Goal: Task Accomplishment & Management: Use online tool/utility

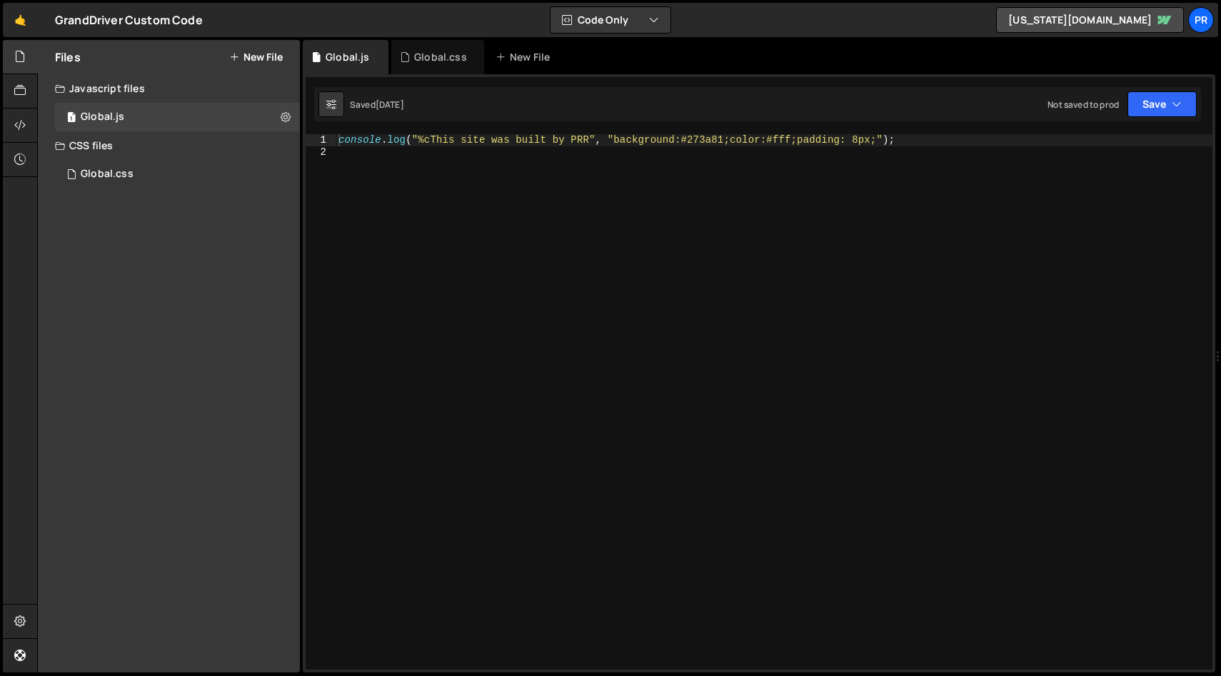
click at [712, 266] on div "console . log ( "%cThis site was built by PRR" , "background:#273a81;color:#fff…" at bounding box center [774, 413] width 877 height 559
click at [124, 171] on div "Global.css" at bounding box center [107, 174] width 53 height 13
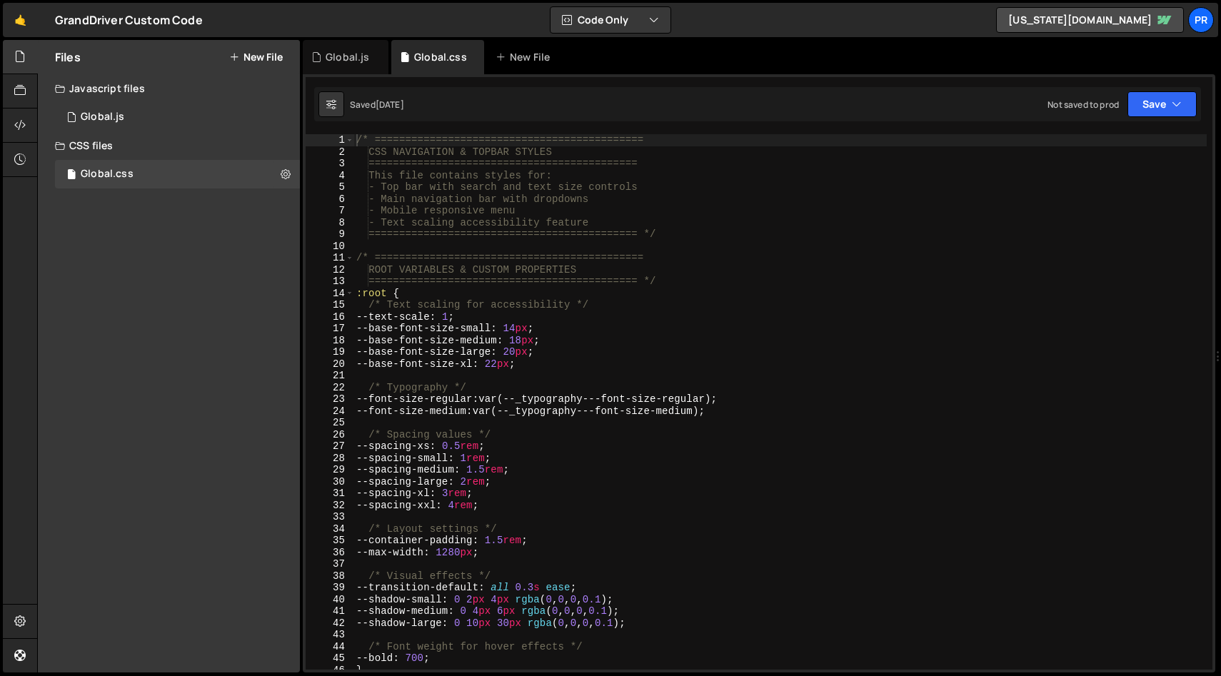
type textarea "/* Text scaling for accessibility */"
click at [808, 303] on div "/* ============================================ CSS NAVIGATION & TOPBAR STYLES …" at bounding box center [780, 413] width 853 height 559
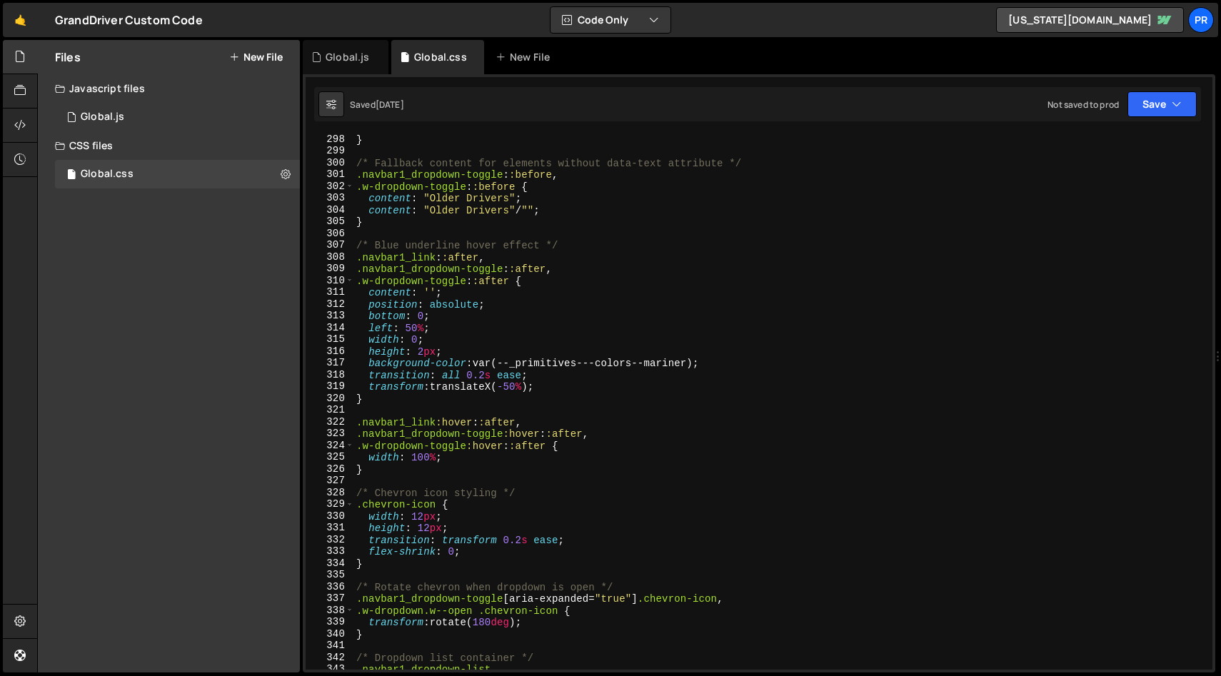
scroll to position [3501, 0]
click at [287, 177] on icon at bounding box center [286, 174] width 10 height 14
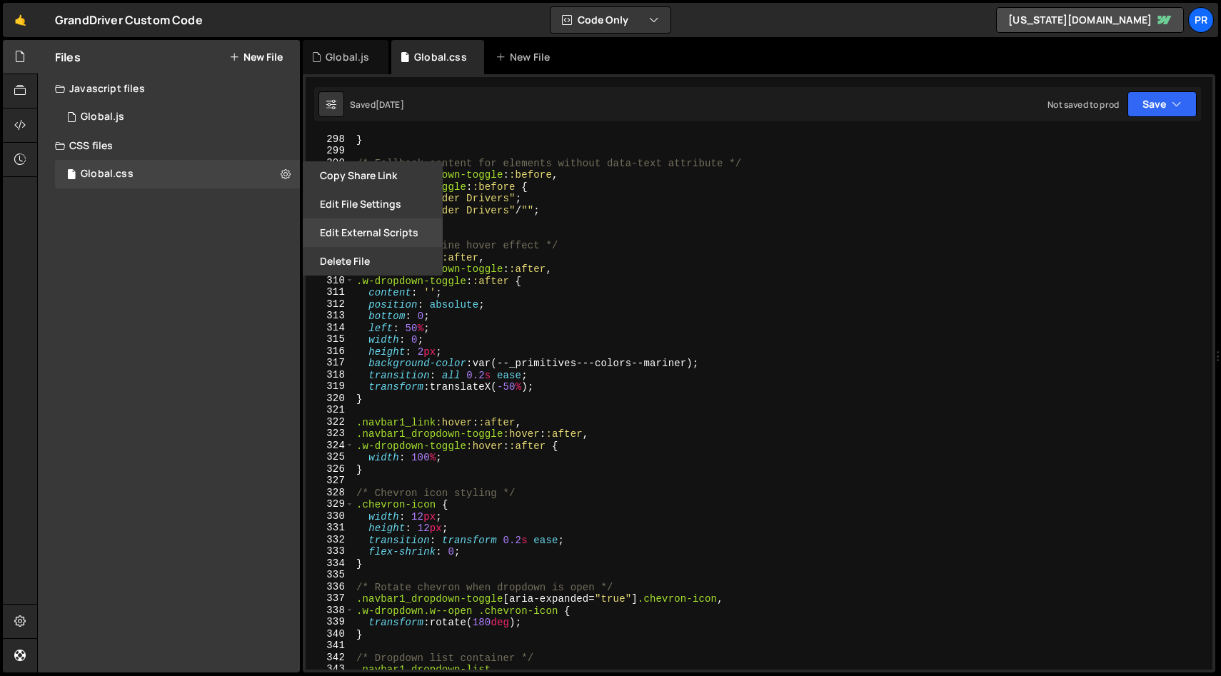
click at [416, 234] on button "Edit External Scripts" at bounding box center [373, 233] width 140 height 29
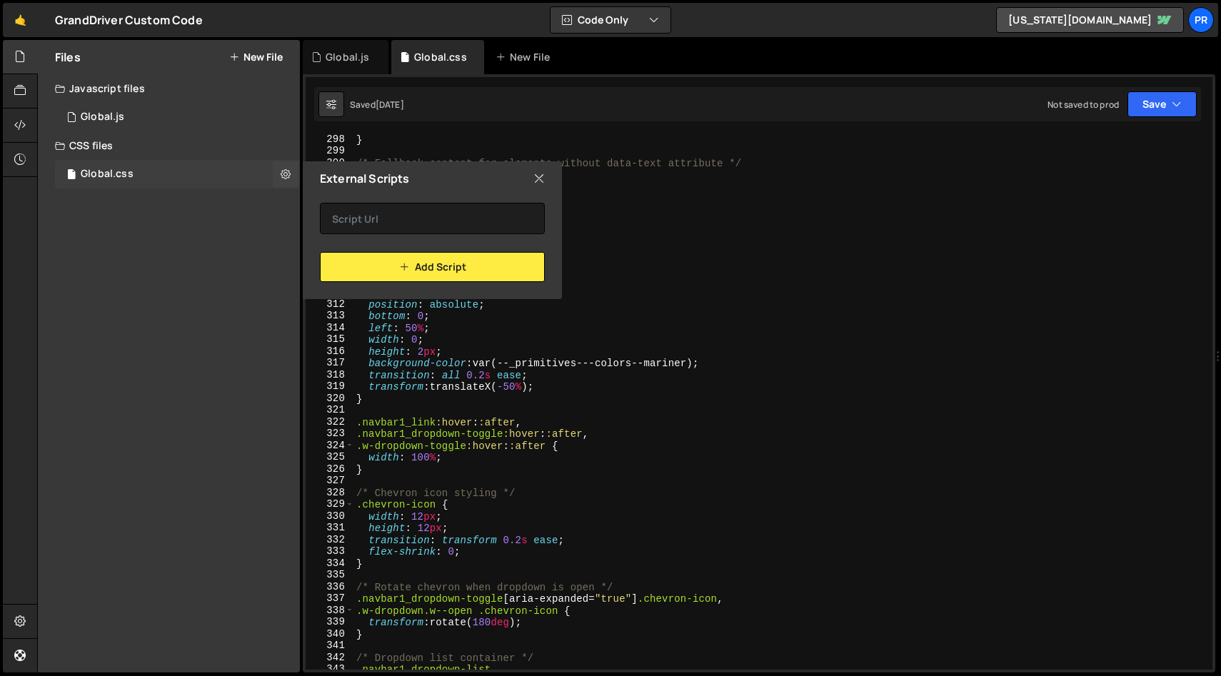
drag, startPoint x: 531, startPoint y: 175, endPoint x: 161, endPoint y: 177, distance: 369.2
click at [530, 175] on div "External Scripts" at bounding box center [432, 178] width 259 height 34
click at [9, 121] on div at bounding box center [20, 126] width 35 height 34
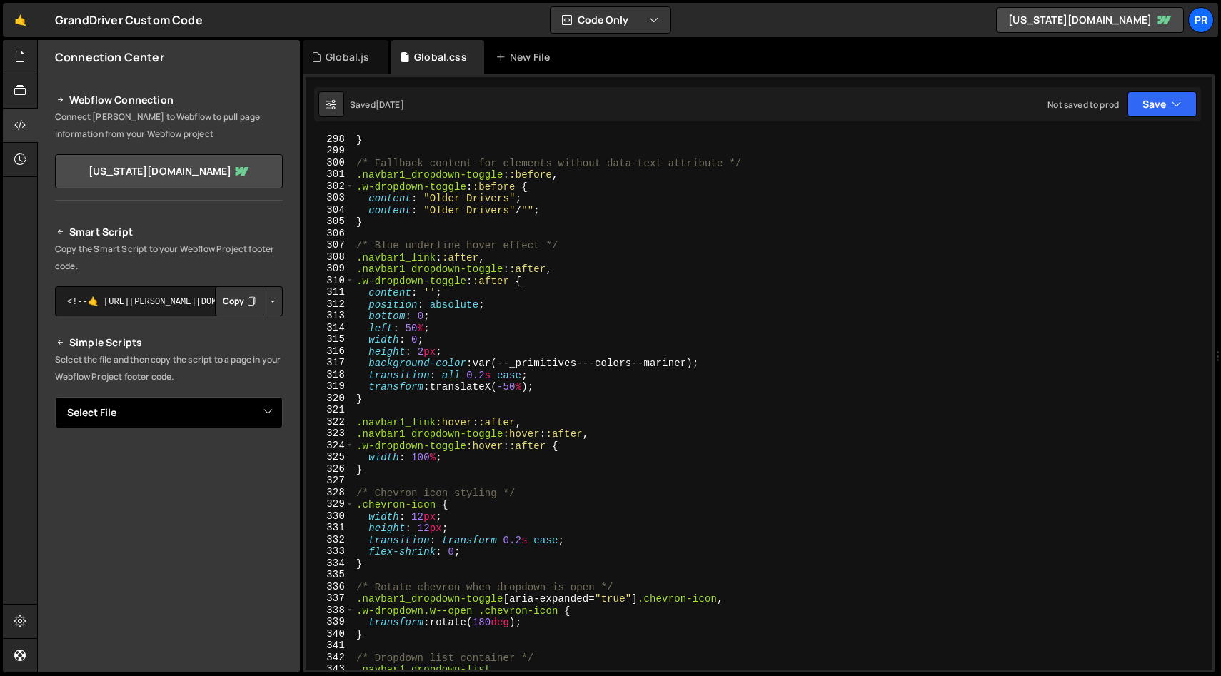
click at [263, 409] on select "Select File Global.js Global.css" at bounding box center [169, 412] width 228 height 31
click at [55, 397] on select "Select File Global.js Global.css" at bounding box center [169, 412] width 228 height 31
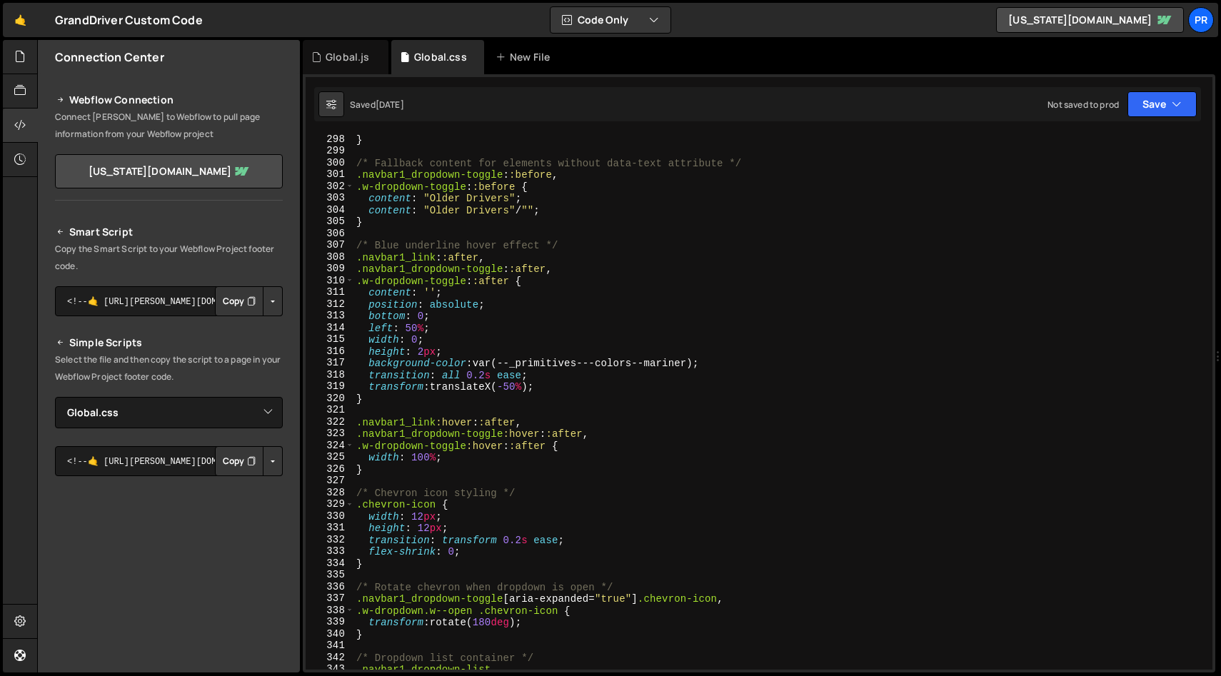
click at [266, 464] on button "Button group with nested dropdown" at bounding box center [273, 461] width 20 height 30
click at [254, 490] on link "Copy Staging Stylesheet" at bounding box center [201, 488] width 164 height 20
click at [262, 414] on select "Select File Global.js Global.css" at bounding box center [169, 412] width 228 height 31
click at [55, 397] on select "Select File Global.js Global.css" at bounding box center [169, 412] width 228 height 31
click at [274, 462] on button "Button group with nested dropdown" at bounding box center [273, 461] width 20 height 30
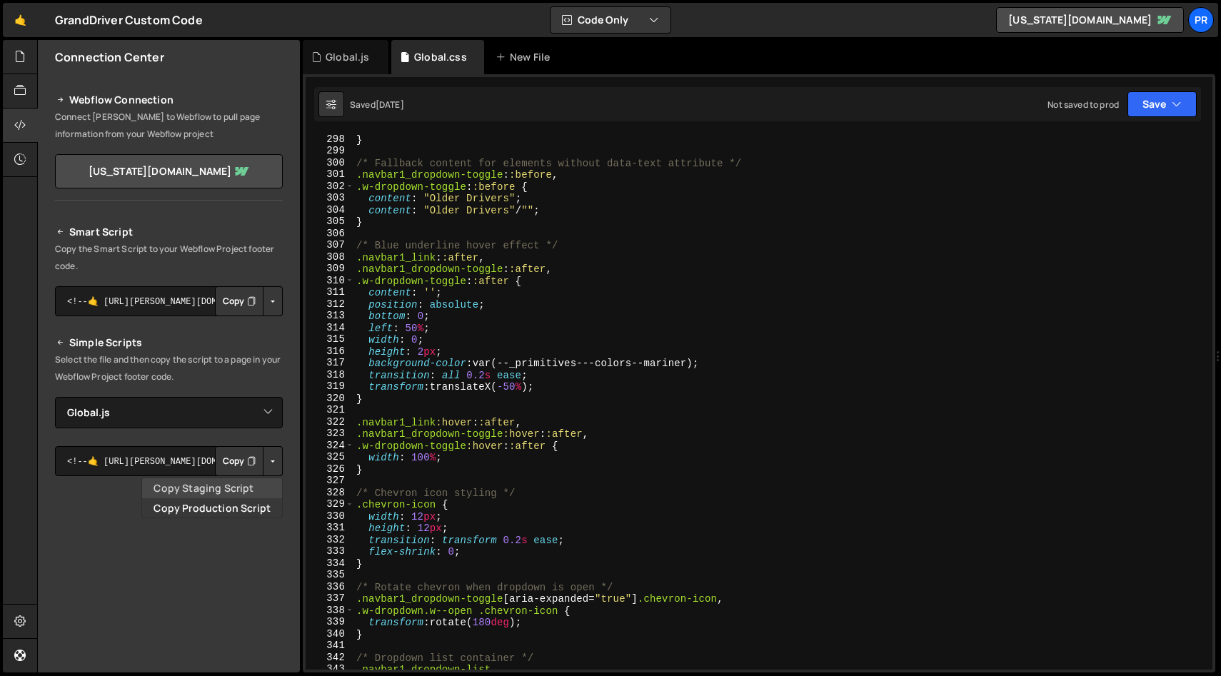
click at [262, 482] on link "Copy Staging Script" at bounding box center [212, 488] width 140 height 20
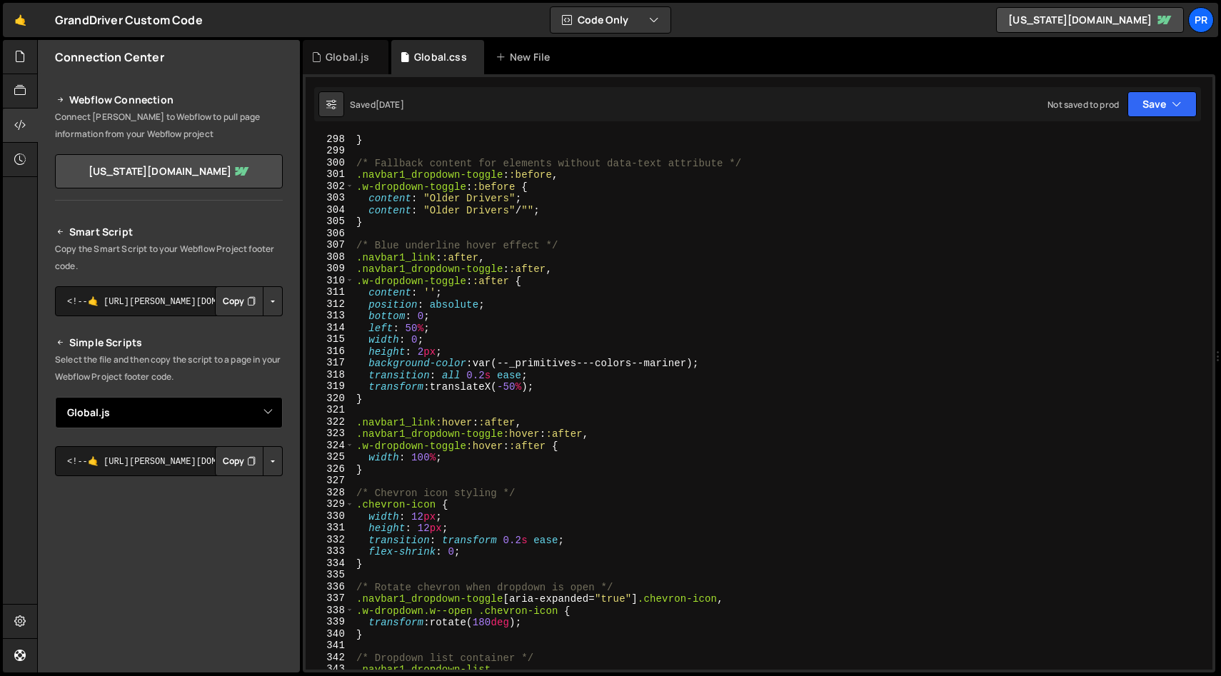
click at [267, 414] on select "Select File Global.js Global.css" at bounding box center [169, 412] width 228 height 31
select select "45854"
click at [55, 397] on select "Select File Global.js Global.css" at bounding box center [169, 412] width 228 height 31
click at [269, 466] on button "Button group with nested dropdown" at bounding box center [273, 461] width 20 height 30
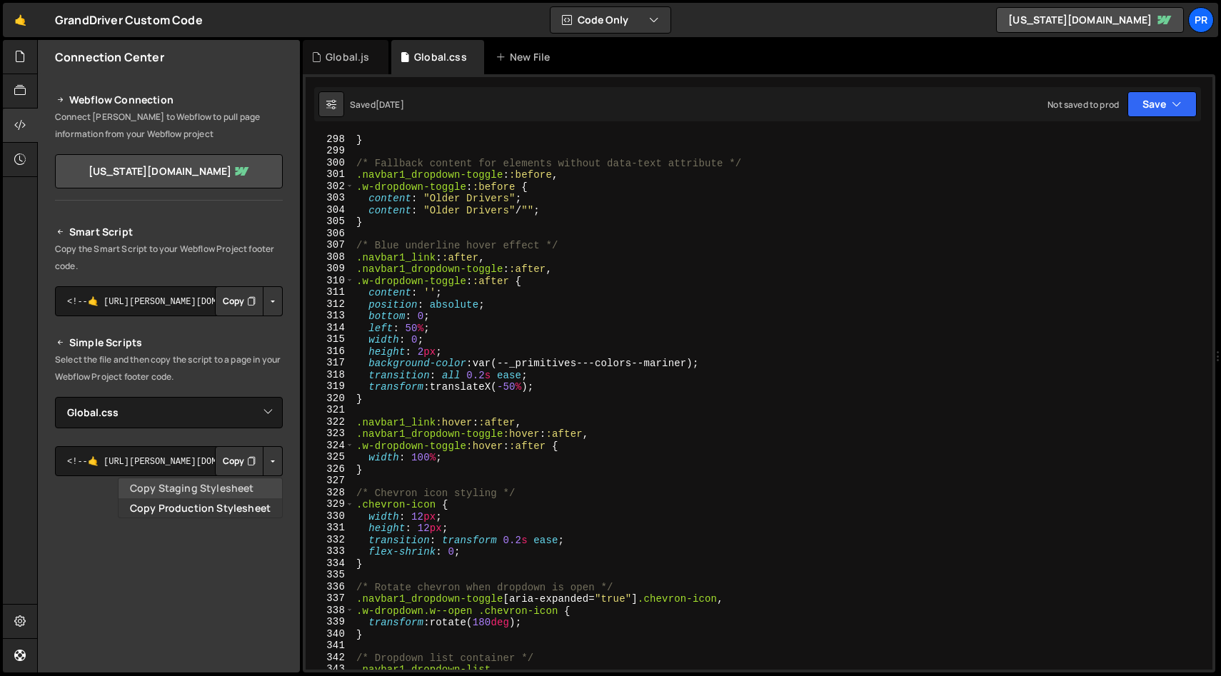
click at [250, 483] on link "Copy Staging Stylesheet" at bounding box center [201, 488] width 164 height 20
click at [19, 54] on icon at bounding box center [19, 57] width 11 height 16
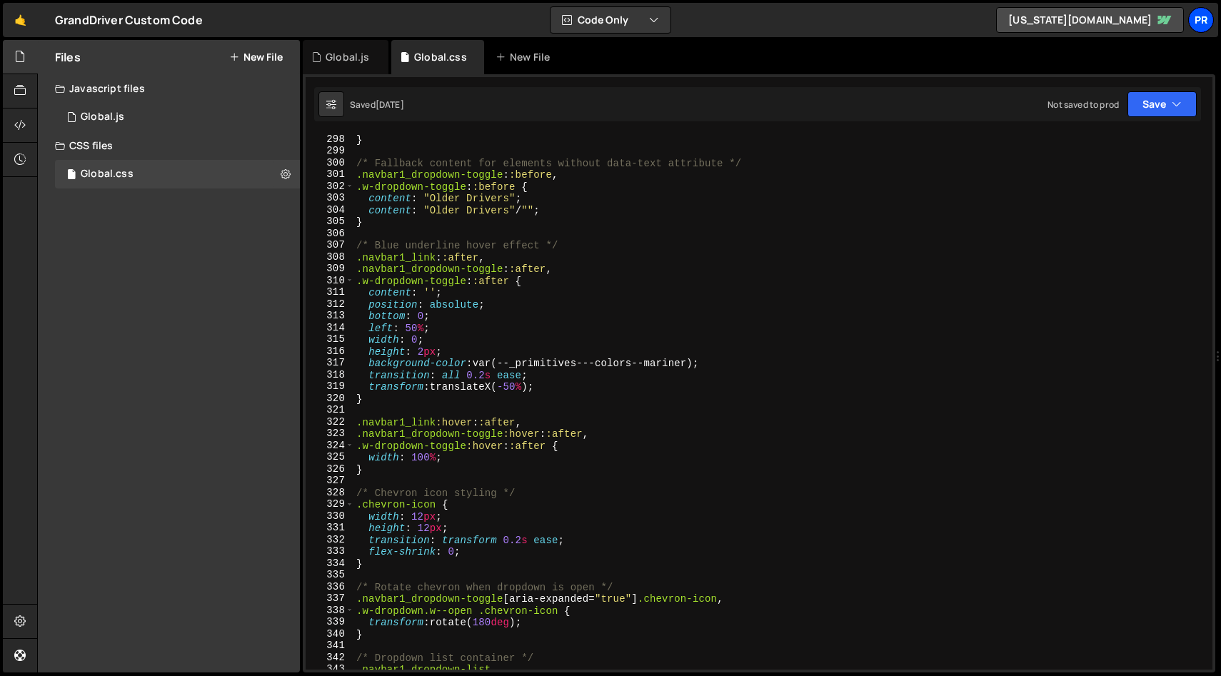
click at [1204, 19] on div "PR" at bounding box center [1201, 20] width 26 height 26
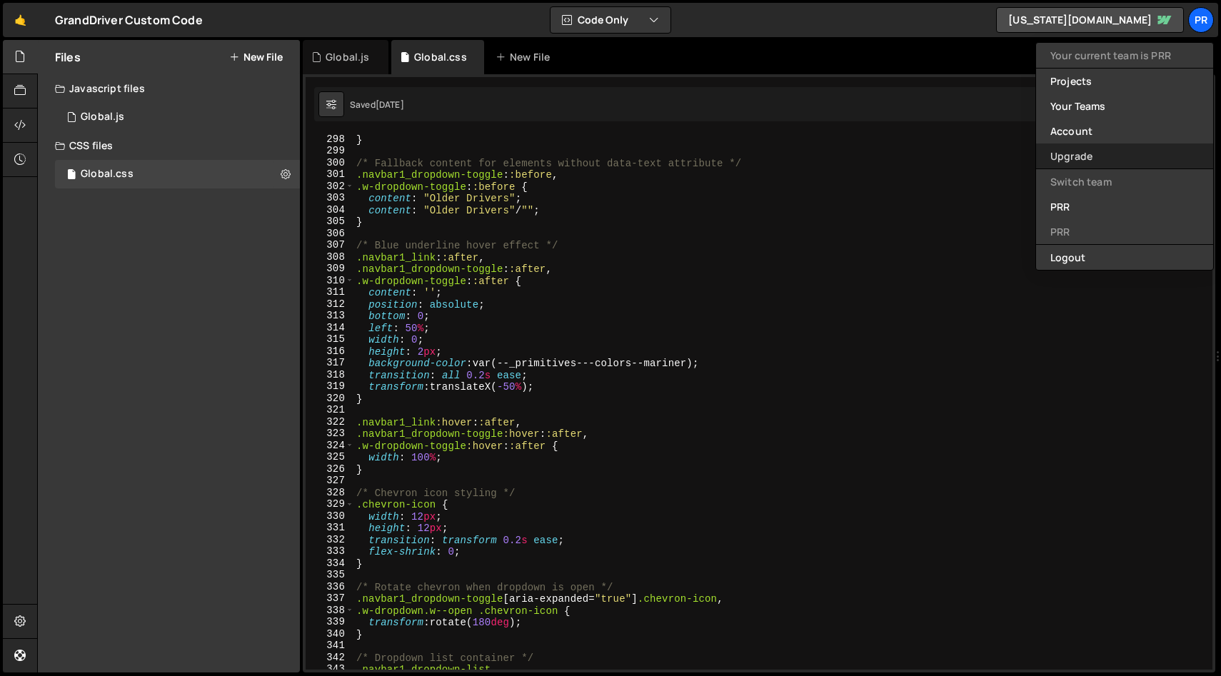
click at [1085, 154] on link "Upgrade" at bounding box center [1124, 156] width 177 height 25
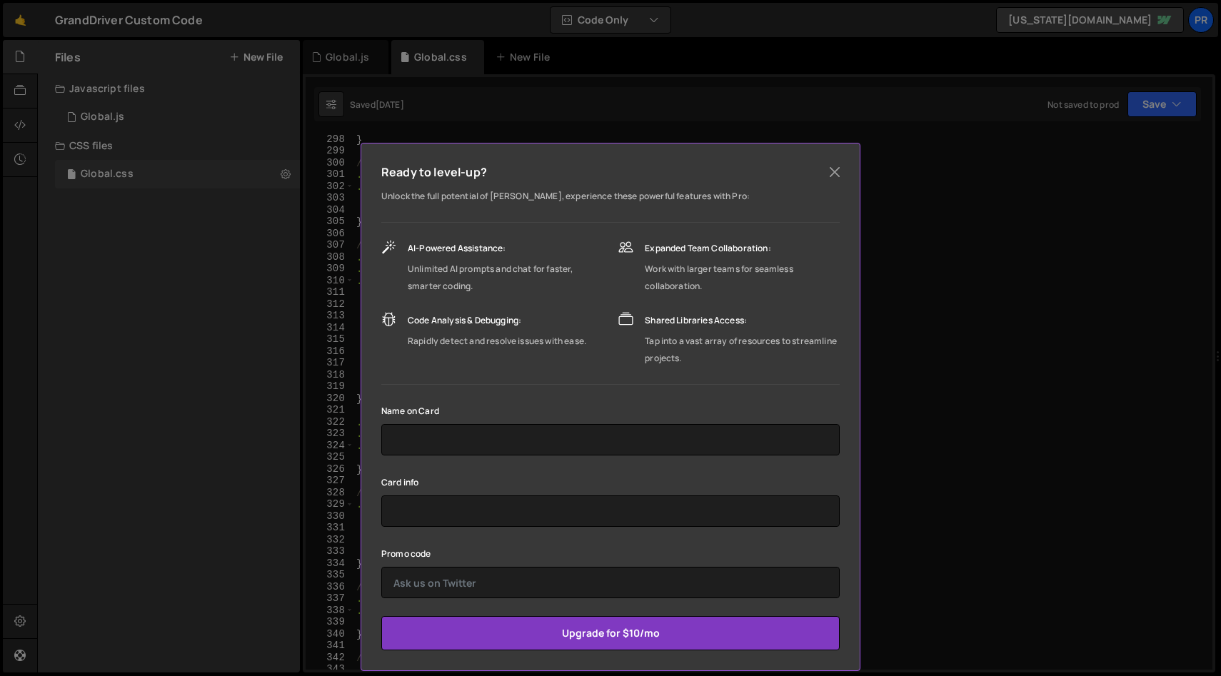
click at [1001, 451] on div "Ready to level-up? Unlock the full potential of [PERSON_NAME], experience these…" at bounding box center [610, 338] width 1221 height 676
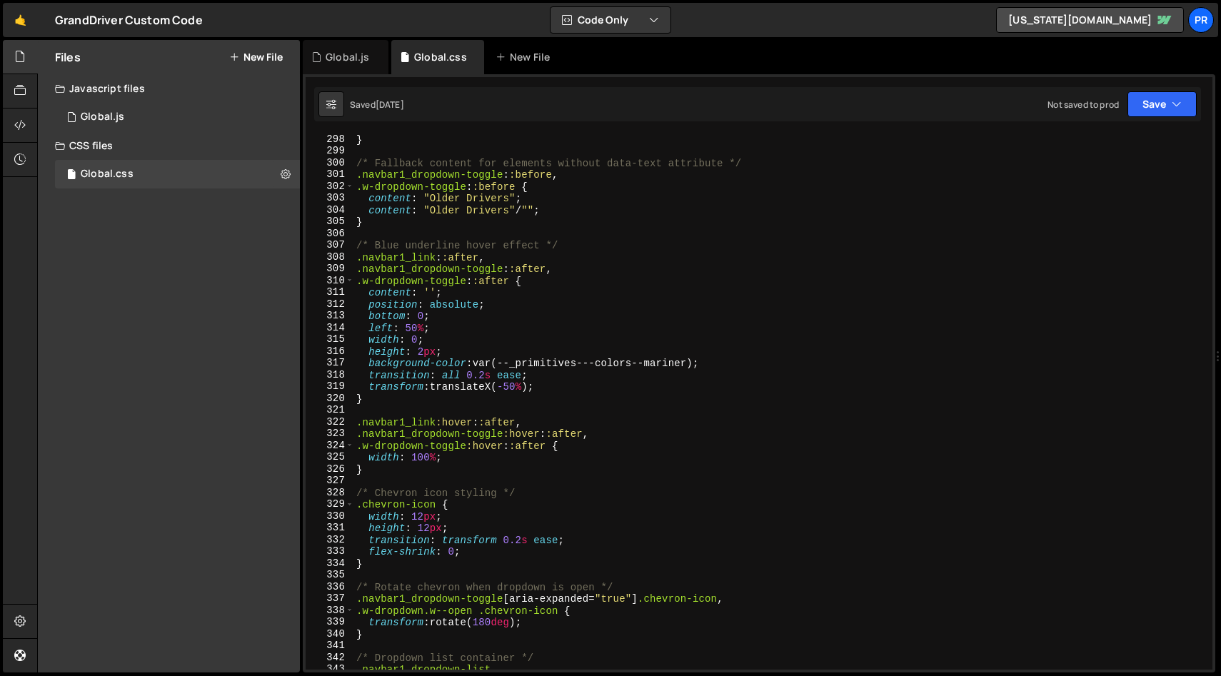
scroll to position [3495, 0]
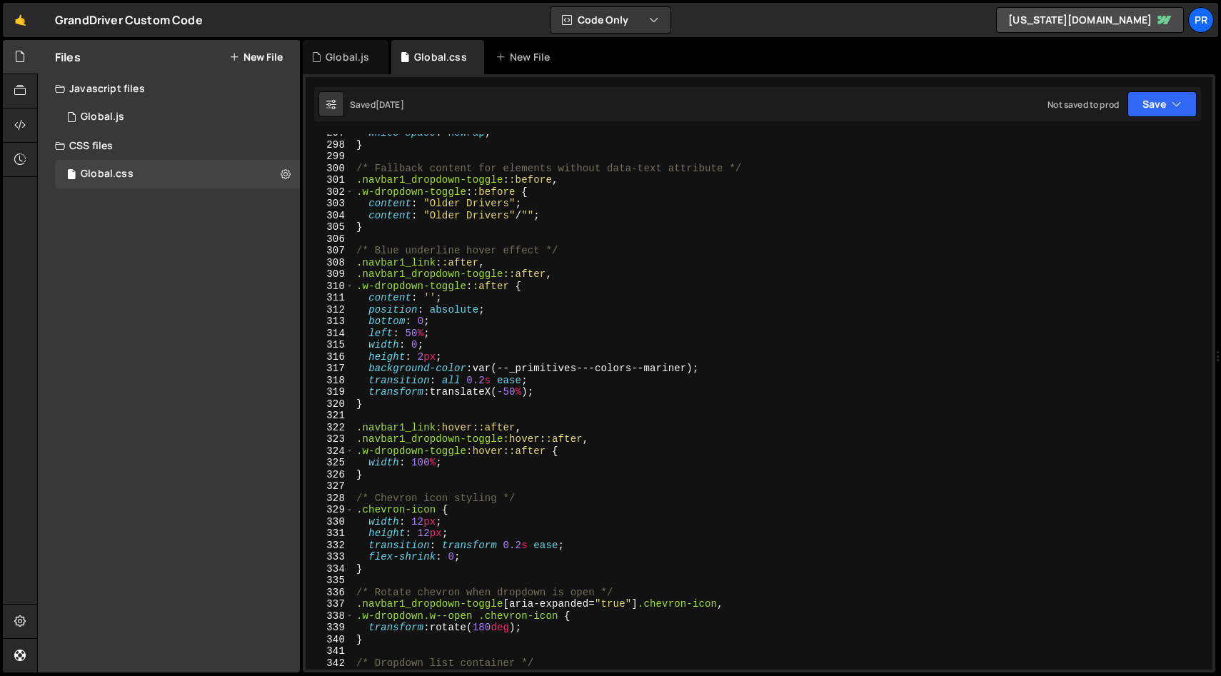
type textarea ".w-dropdown-toggle::after {"
click at [828, 286] on div "white-space : nowrap ; } /* Fallback content for elements without data-text att…" at bounding box center [780, 406] width 853 height 559
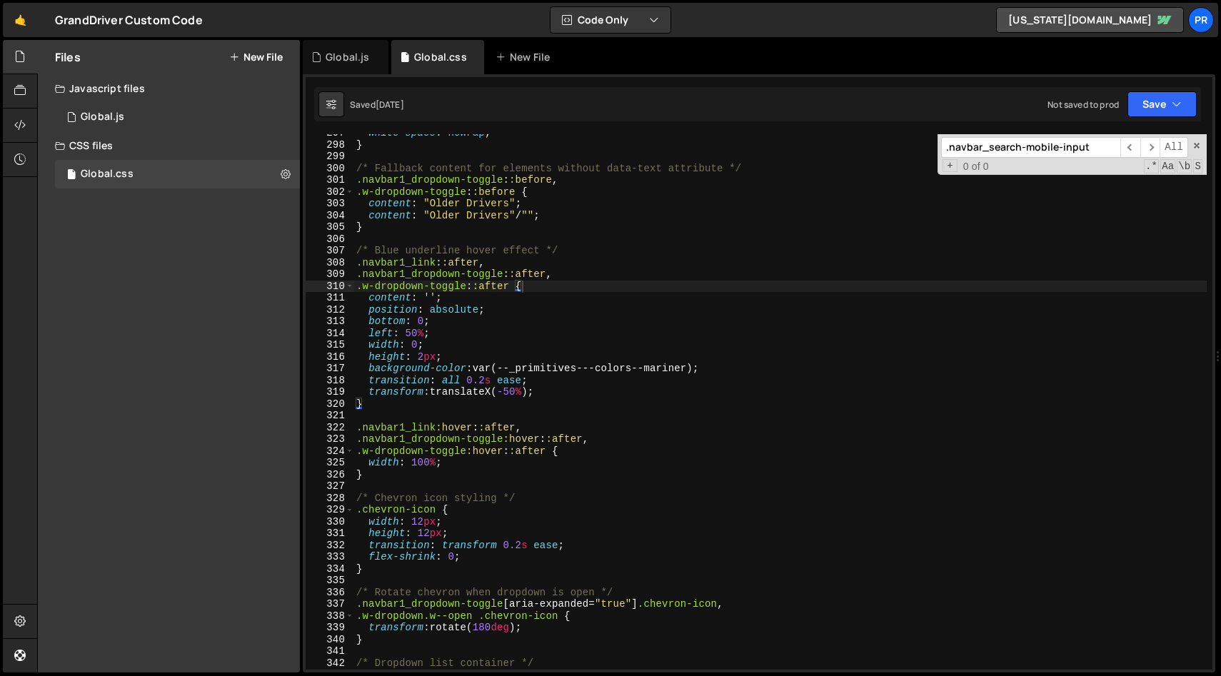
scroll to position [9147, 0]
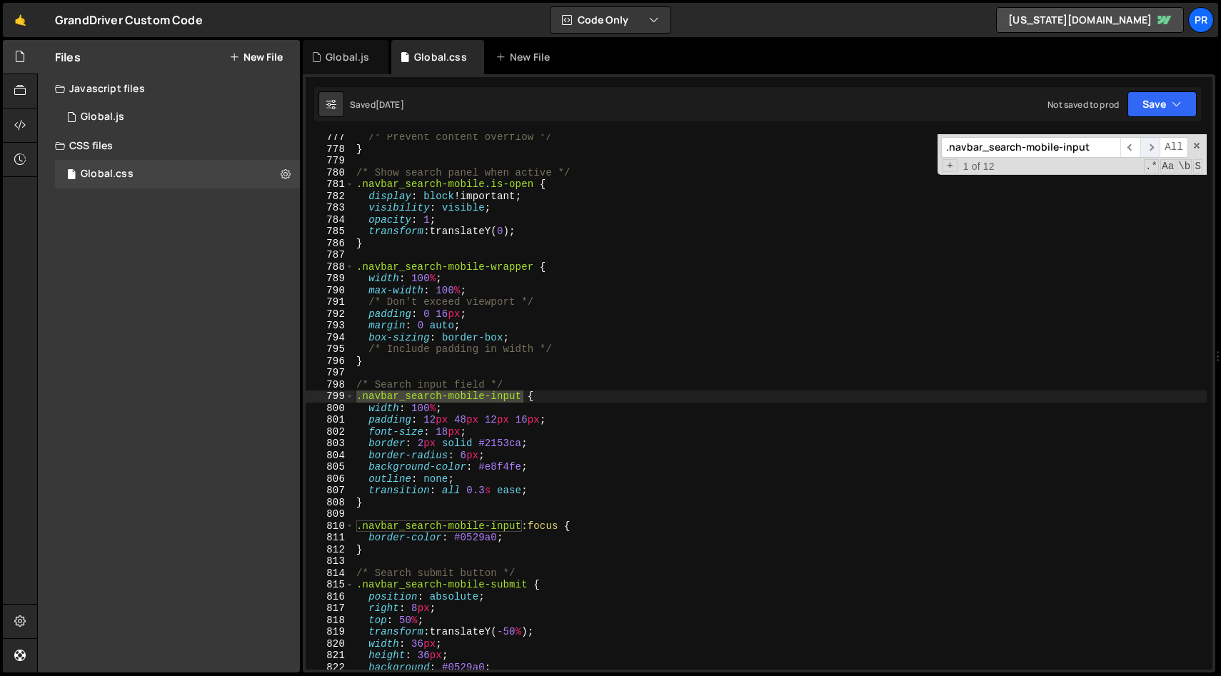
type input ".navbar_search-mobile-input"
click at [1151, 151] on span "​" at bounding box center [1151, 147] width 20 height 21
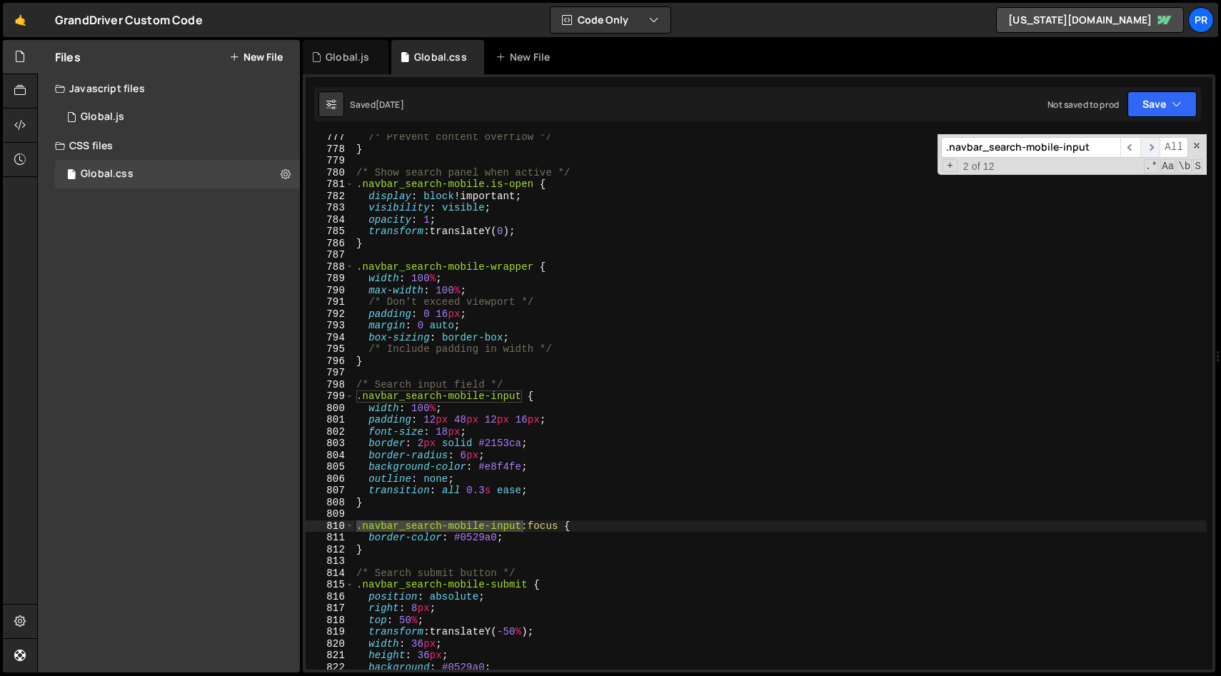
click at [1151, 151] on span "​" at bounding box center [1151, 147] width 20 height 21
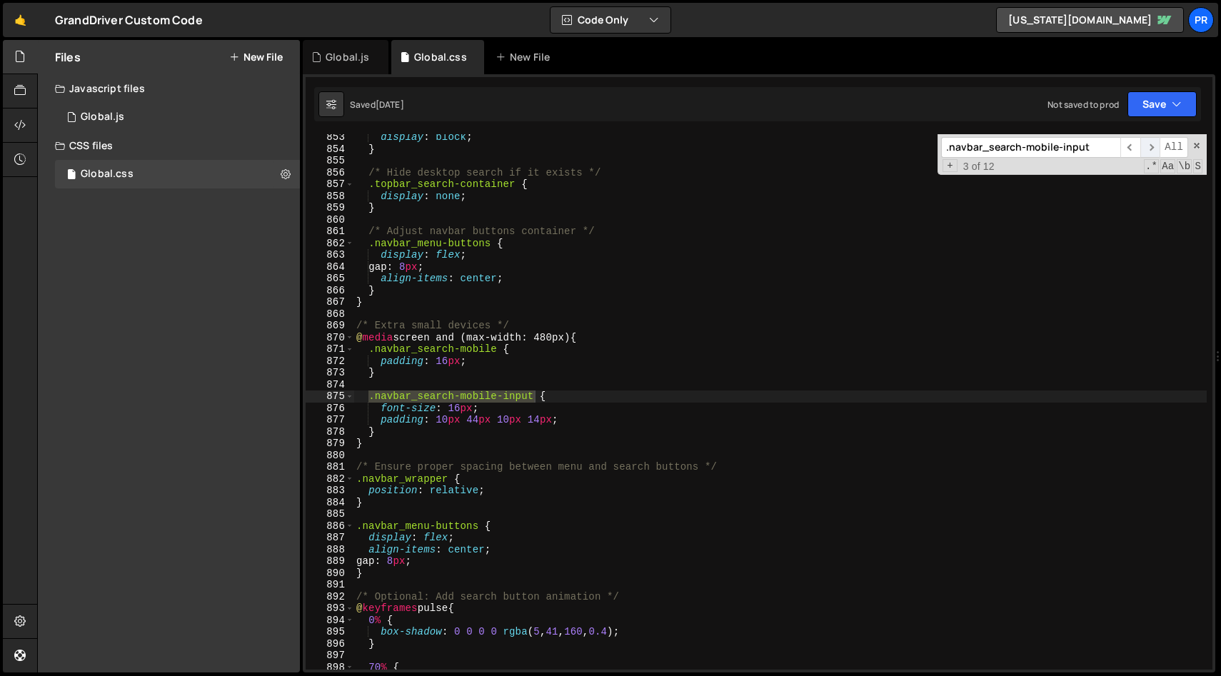
scroll to position [10043, 0]
click at [1151, 151] on span "​" at bounding box center [1151, 147] width 20 height 21
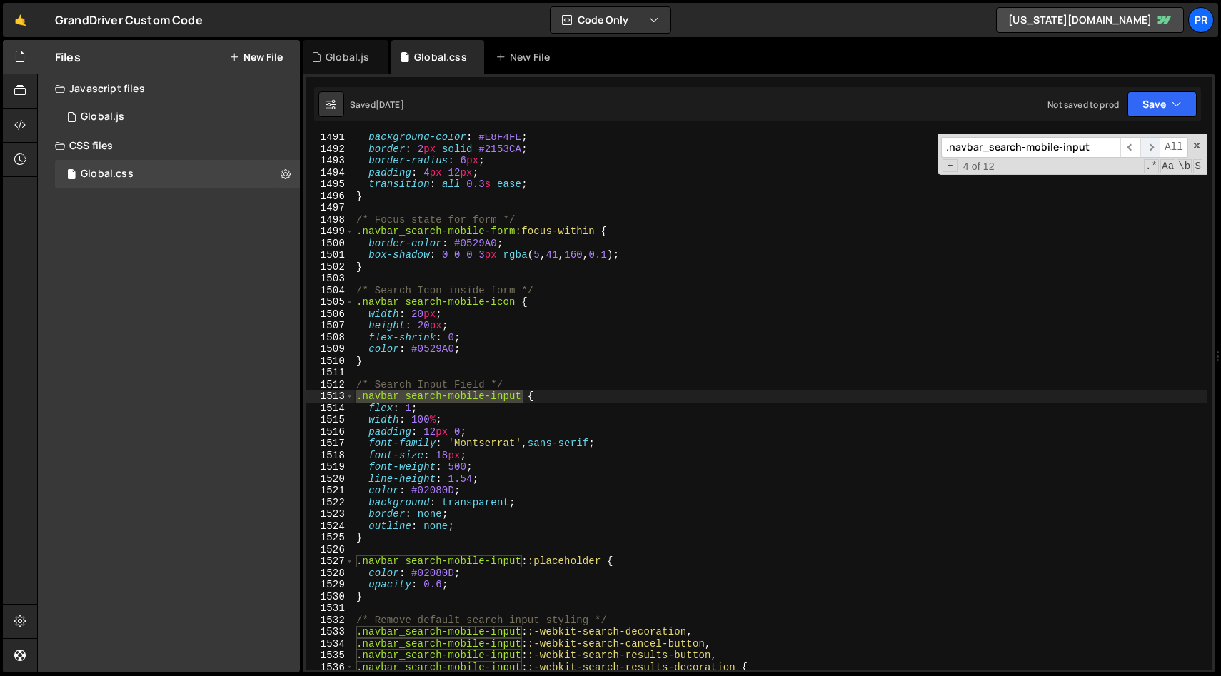
scroll to position [17561, 0]
click at [1151, 151] on span "​" at bounding box center [1151, 147] width 20 height 21
click at [444, 590] on div "background-color : #E8F4FE ; border : 2 px solid #2153CA ; border-radius : 6 px…" at bounding box center [780, 410] width 853 height 559
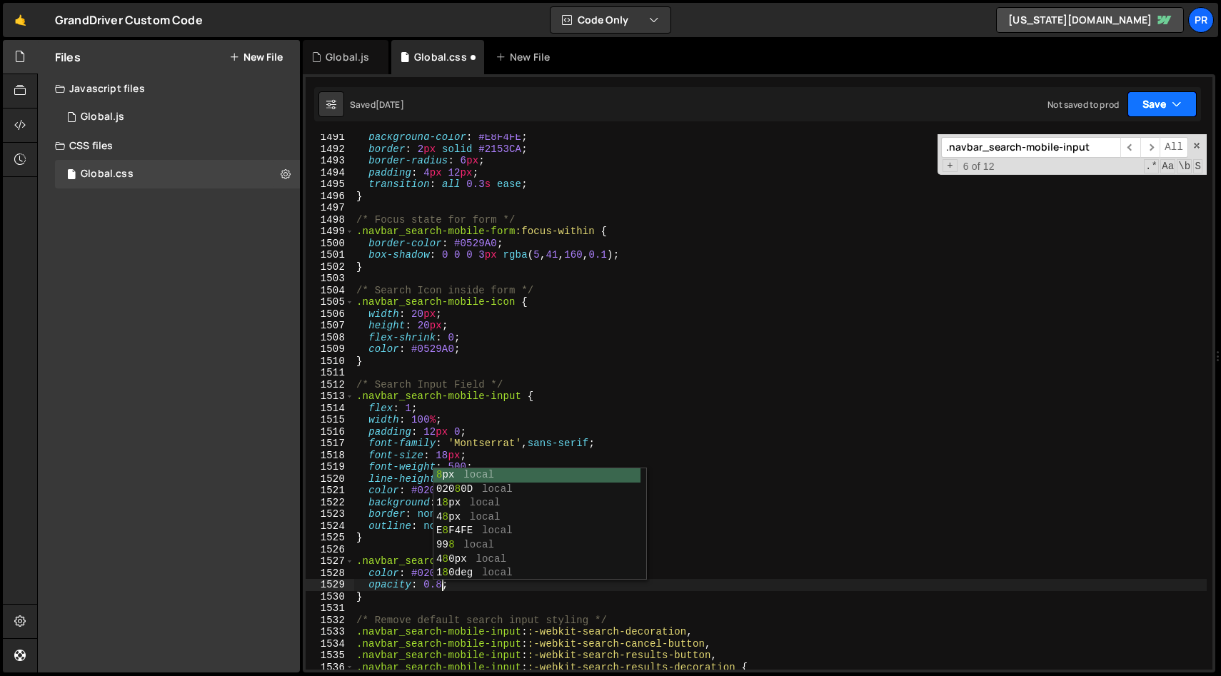
click at [1181, 101] on icon "button" at bounding box center [1177, 104] width 10 height 14
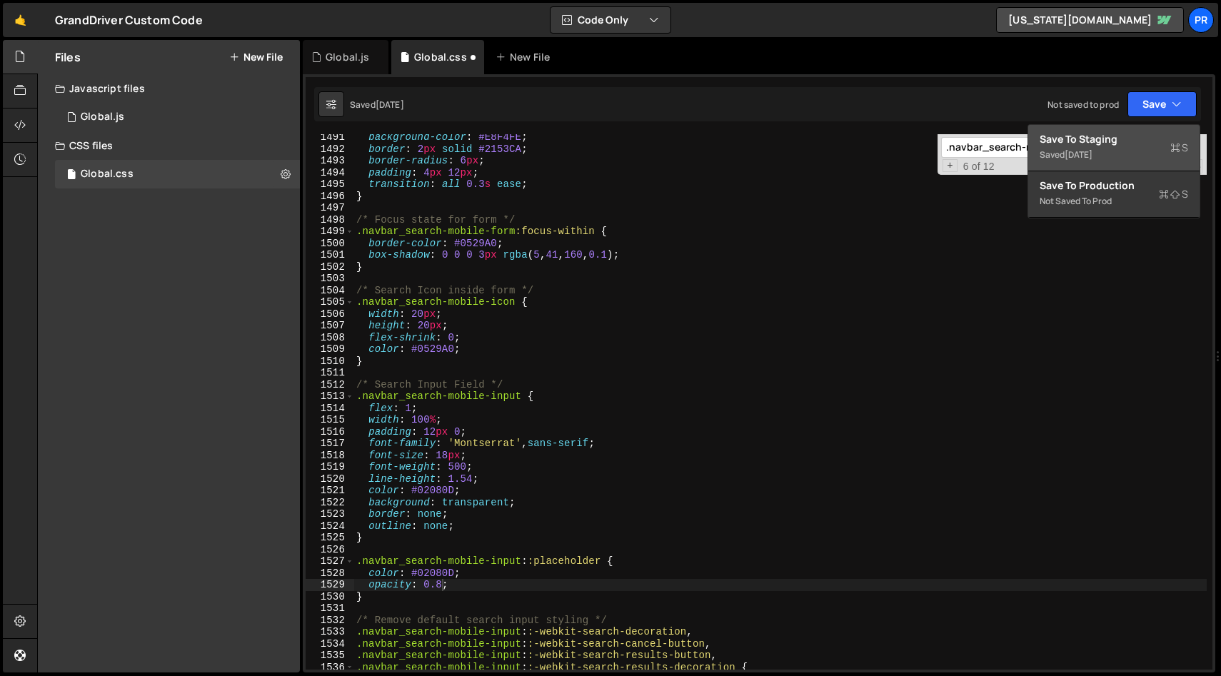
click at [1121, 141] on div "Save to Staging S" at bounding box center [1114, 139] width 149 height 14
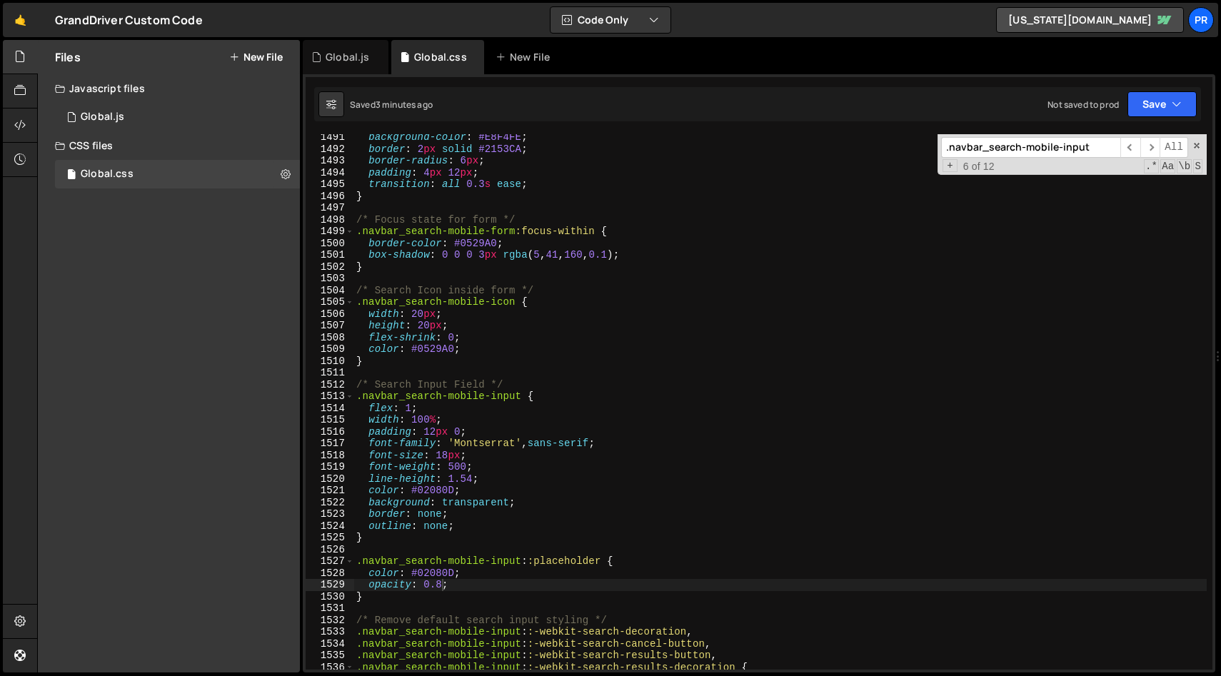
click at [730, 319] on div "background-color : #E8F4FE ; border : 2 px solid #2153CA ; border-radius : 6 px…" at bounding box center [780, 410] width 853 height 559
type textarea "width: 20px; height: 20px;"
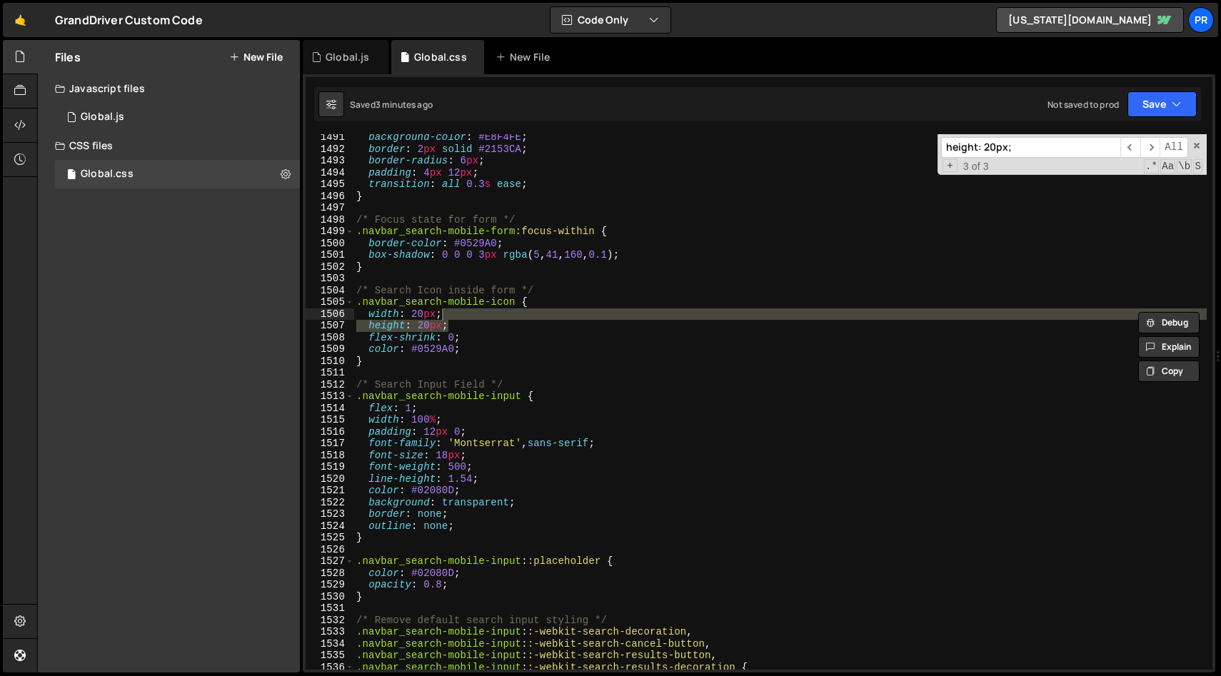
paste input "screen and (max-width: 480px)"
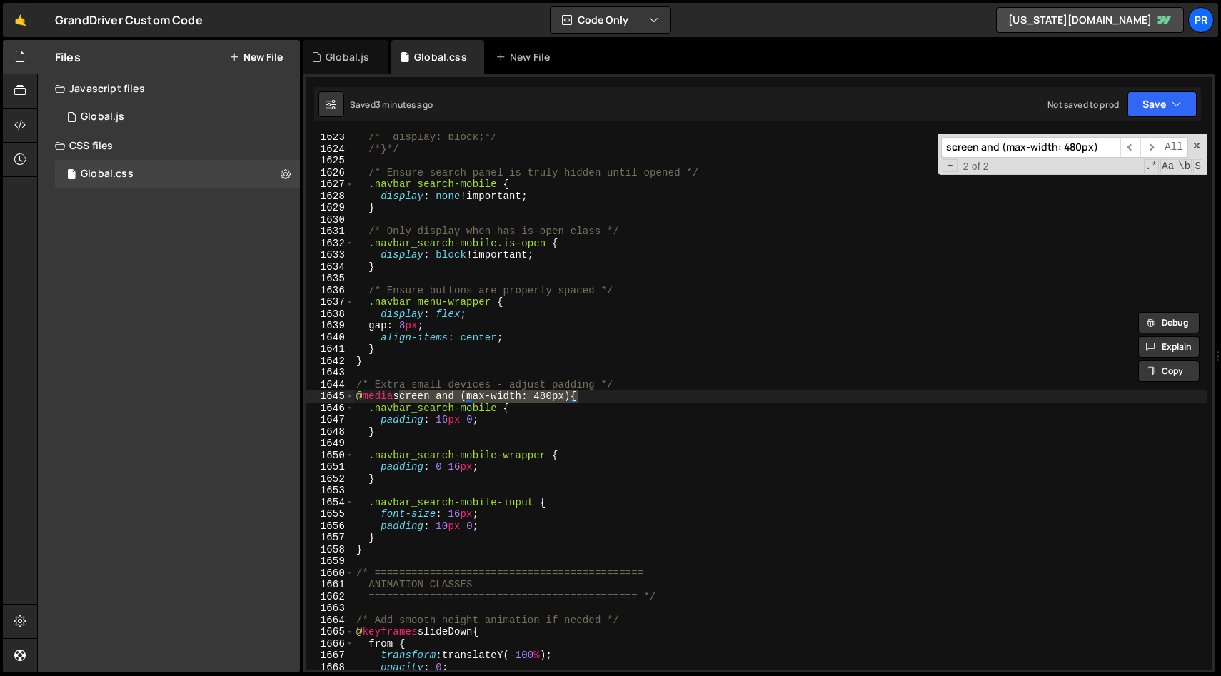
type input "screen and (max-width: 480px)"
click at [446, 422] on div "/* display: block;*/ /*}*/ /* Ensure search panel is truly hidden until opened …" at bounding box center [780, 410] width 853 height 559
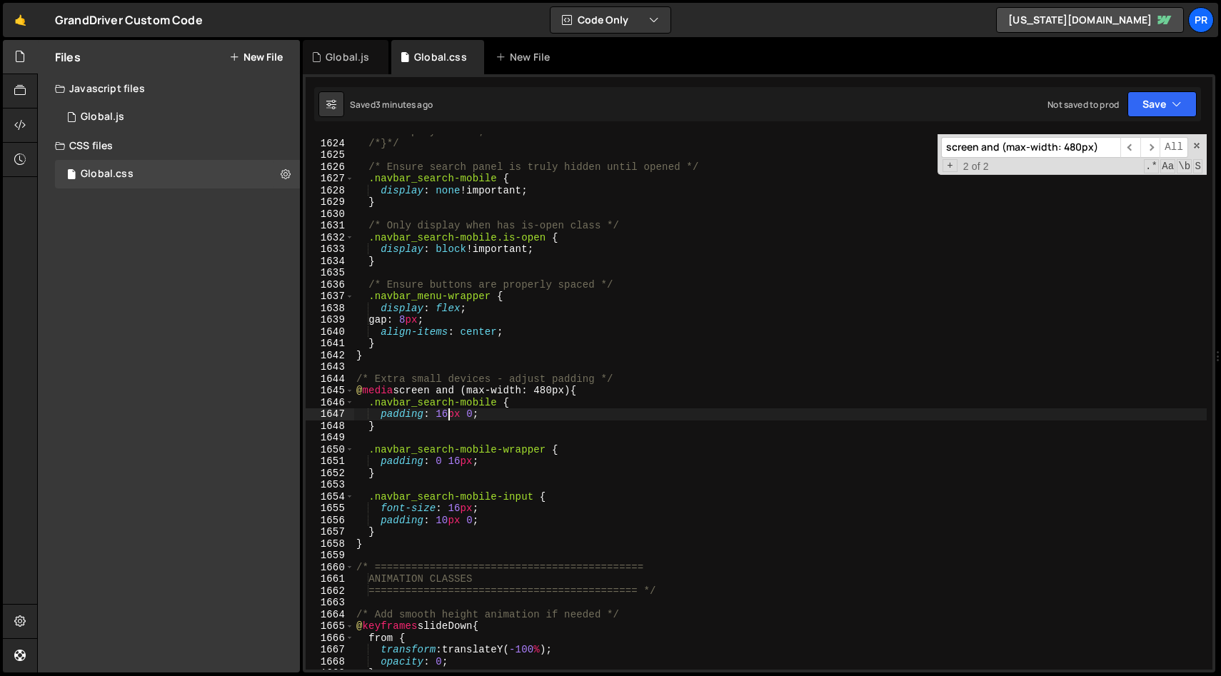
scroll to position [19121, 0]
click at [1162, 106] on button "Save" at bounding box center [1162, 104] width 69 height 26
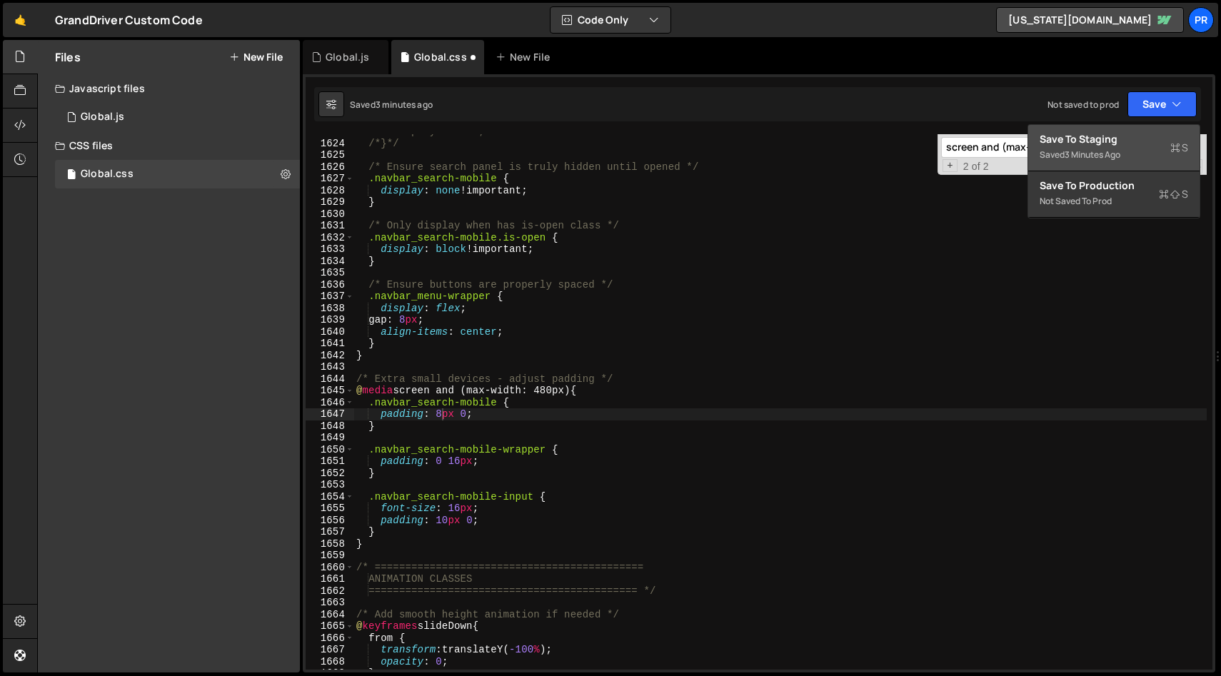
click at [1134, 147] on div "Saved 3 minutes ago" at bounding box center [1114, 154] width 149 height 17
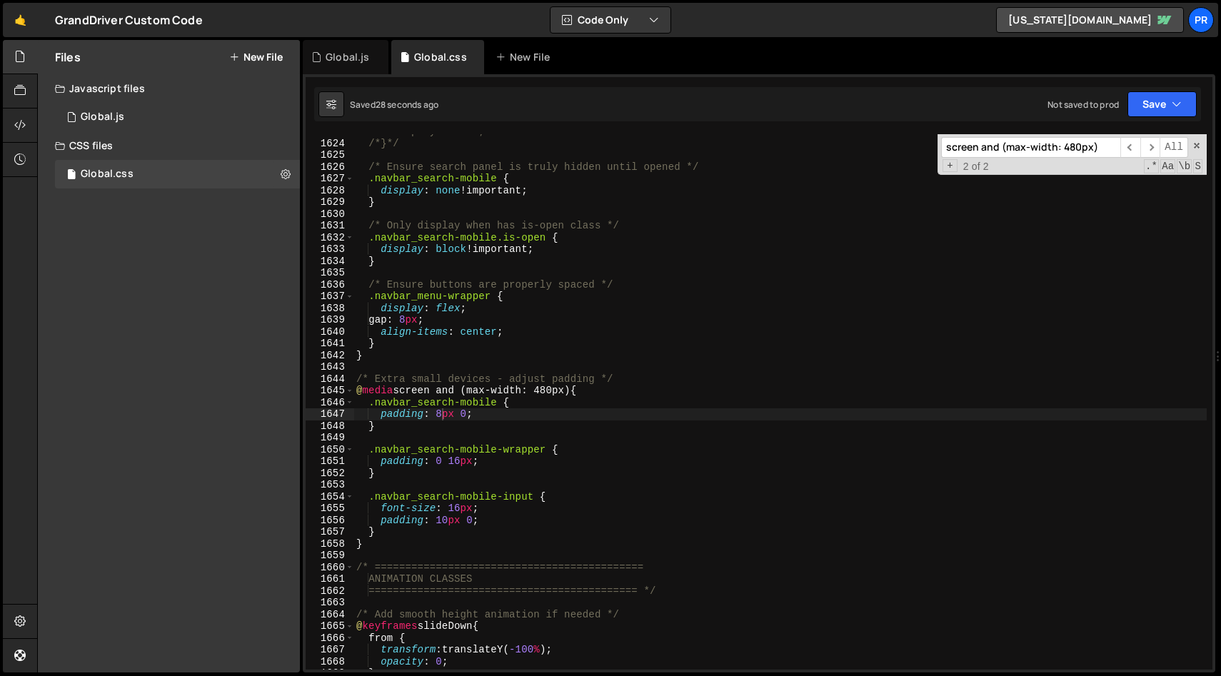
click at [496, 414] on div "/* display: block;*/ /*}*/ /* Ensure search panel is truly hidden until opened …" at bounding box center [780, 405] width 853 height 559
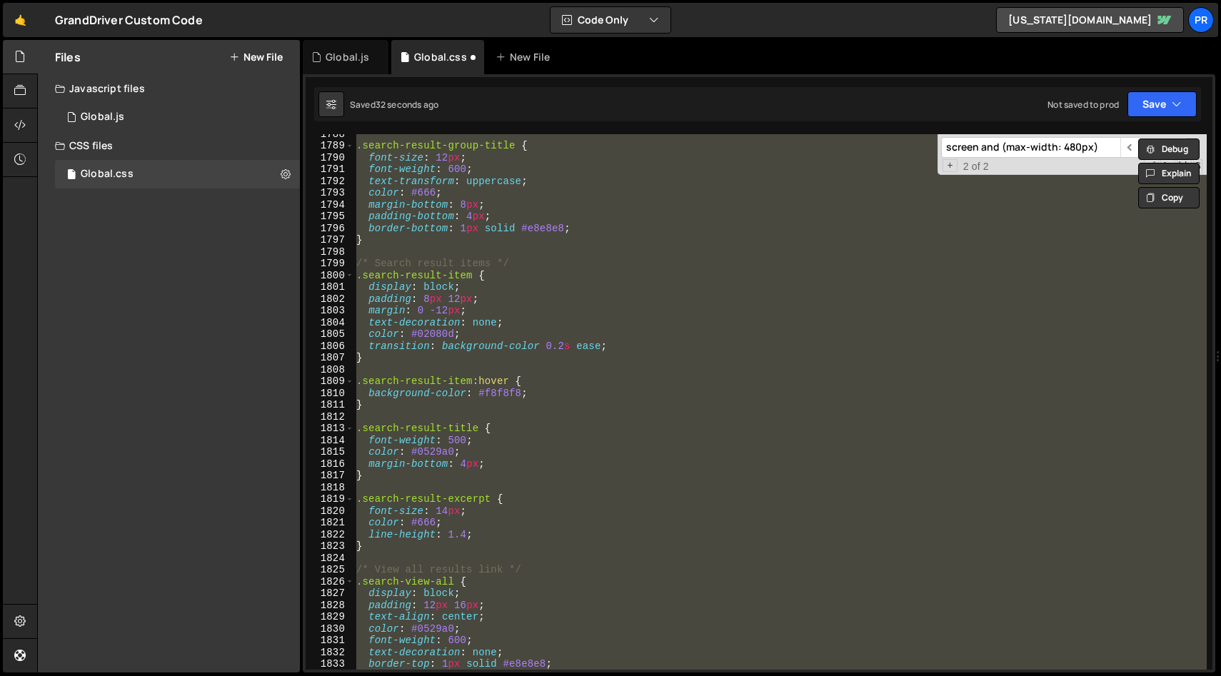
scroll to position [21064, 0]
click at [658, 324] on div ".search-result-group-title { font-size : 12 px ; font-weight : 600 ; text-trans…" at bounding box center [780, 402] width 853 height 536
type textarea "text-decoration: none;"
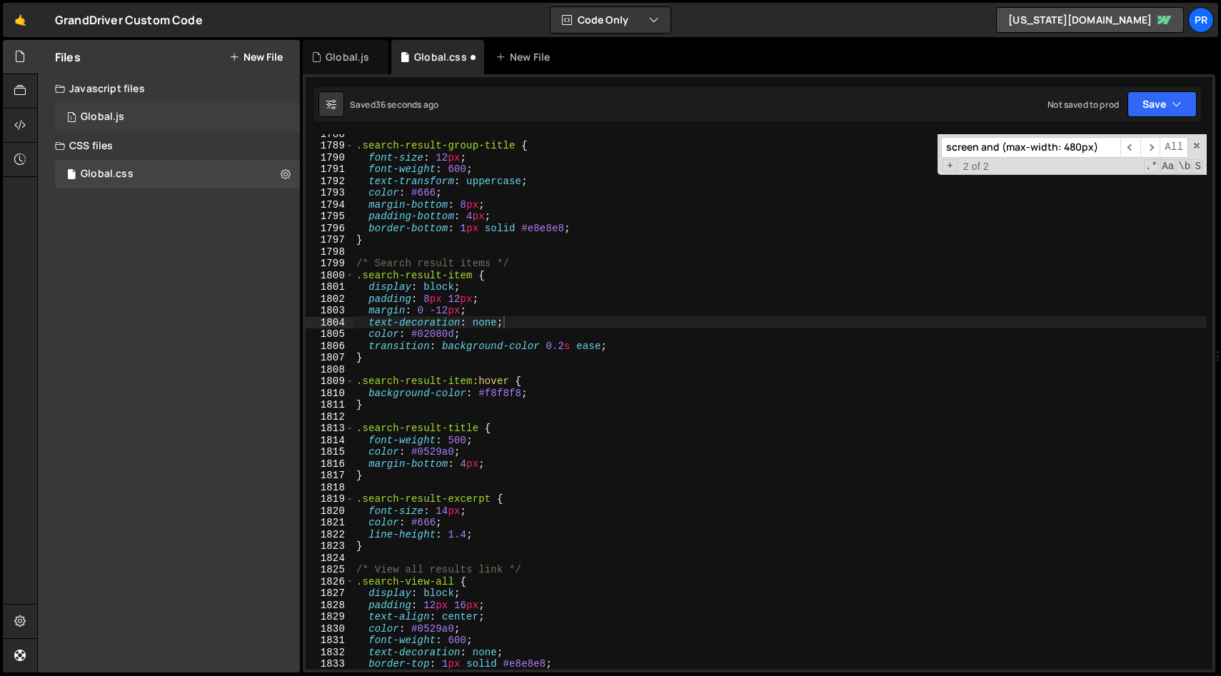
click at [144, 112] on div "1 Global.js 0" at bounding box center [177, 117] width 245 height 29
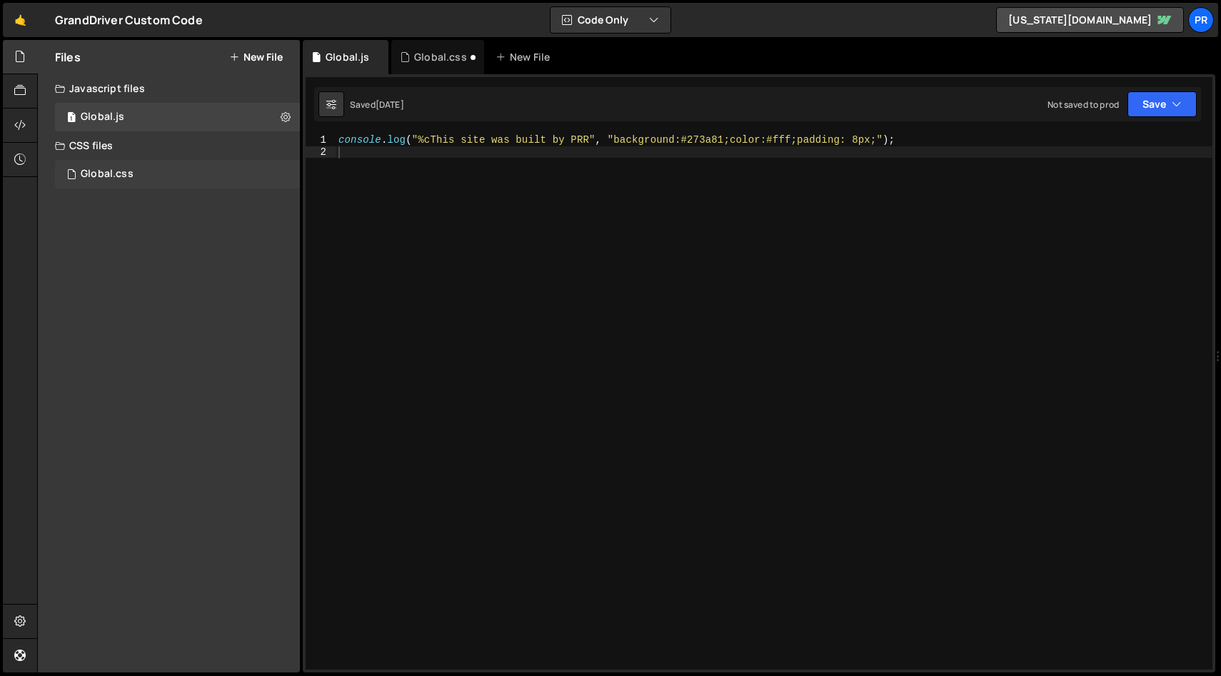
click at [146, 167] on div "Global.css 0" at bounding box center [177, 174] width 245 height 29
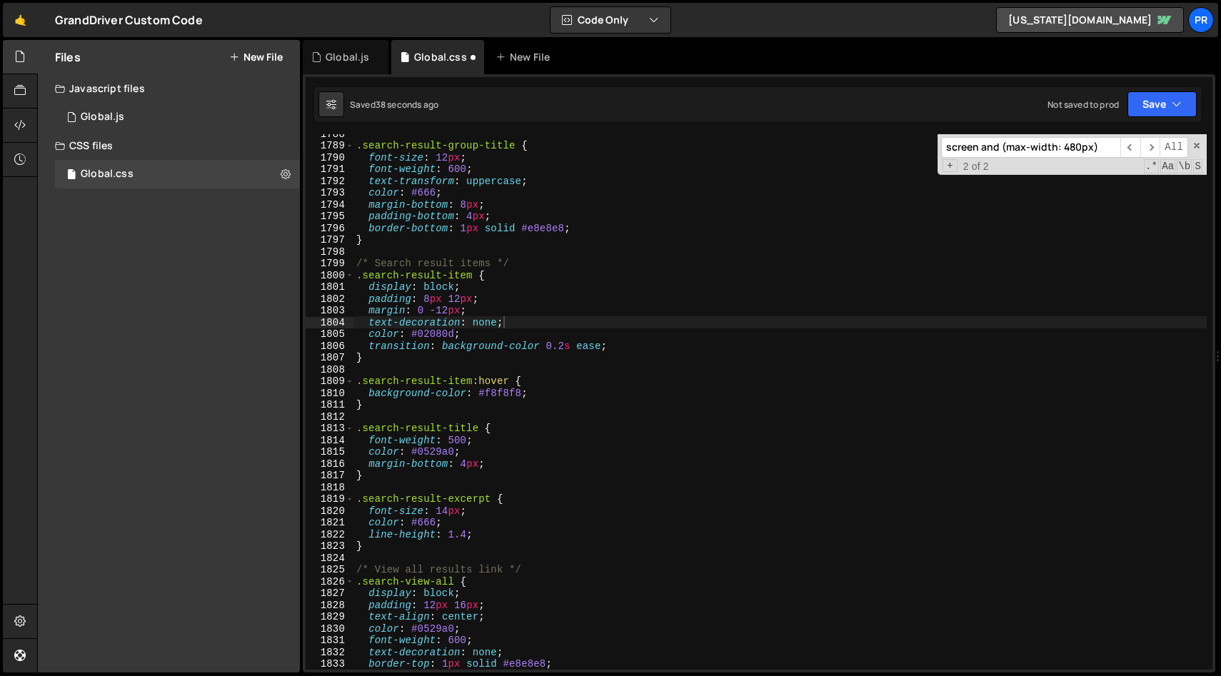
click at [836, 249] on div ".search-result-group-title { font-size : 12 px ; font-weight : 600 ; text-trans…" at bounding box center [780, 407] width 853 height 559
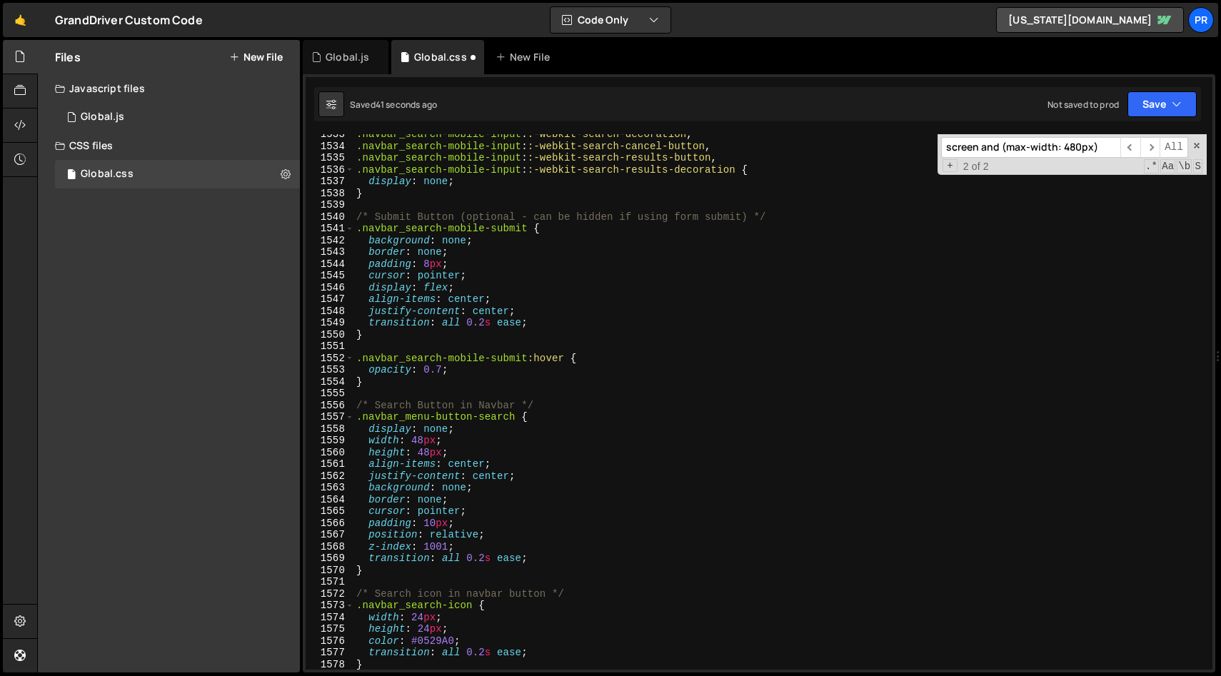
scroll to position [18984, 0]
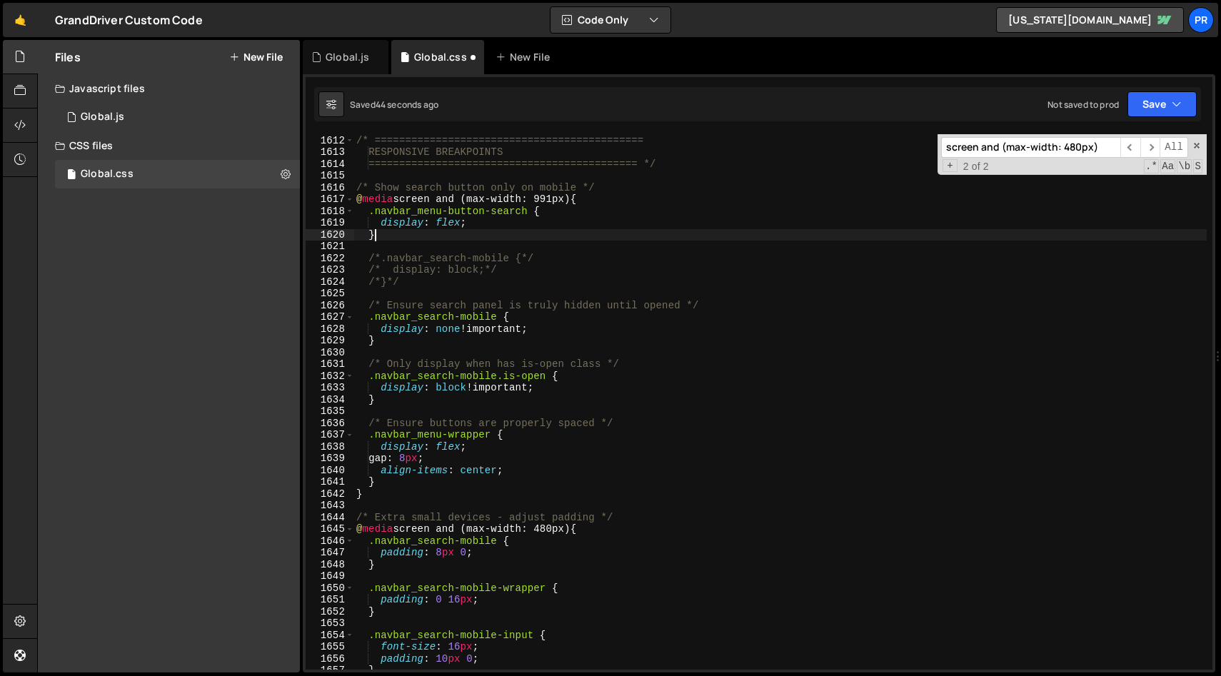
click at [527, 231] on div "/* ============================================ RESPONSIVE BREAKPOINTS ========…" at bounding box center [780, 402] width 853 height 559
click at [562, 327] on div "/* ============================================ RESPONSIVE BREAKPOINTS ========…" at bounding box center [780, 402] width 853 height 559
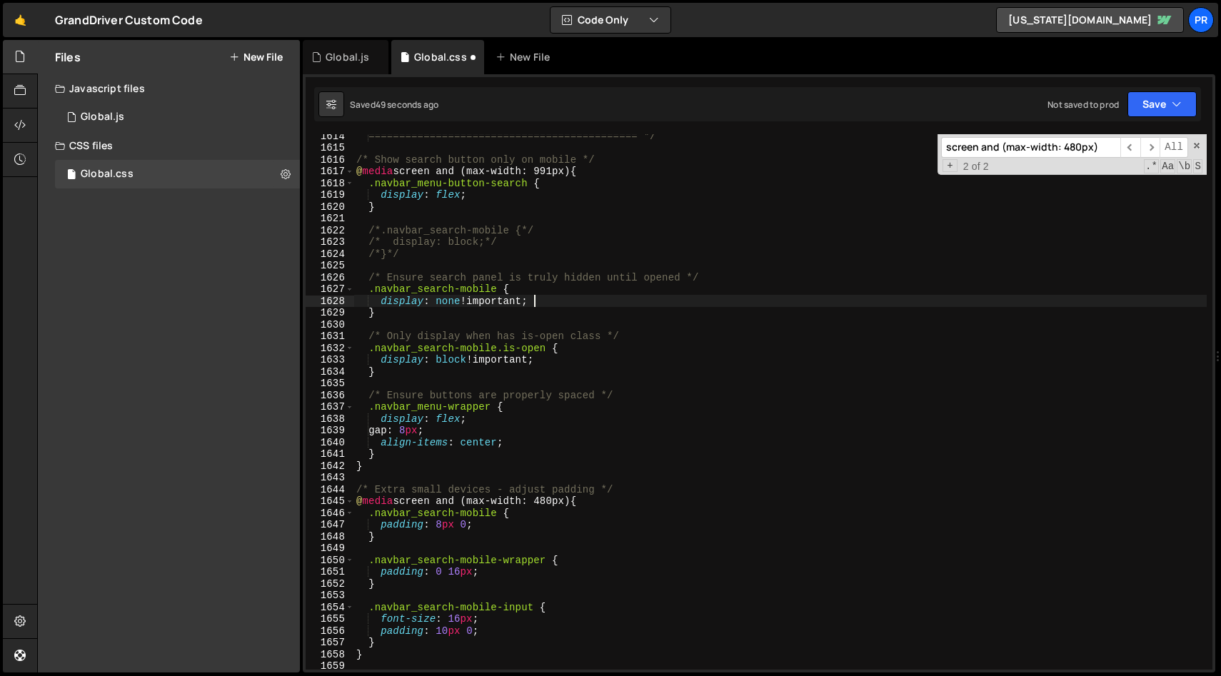
scroll to position [19022, 0]
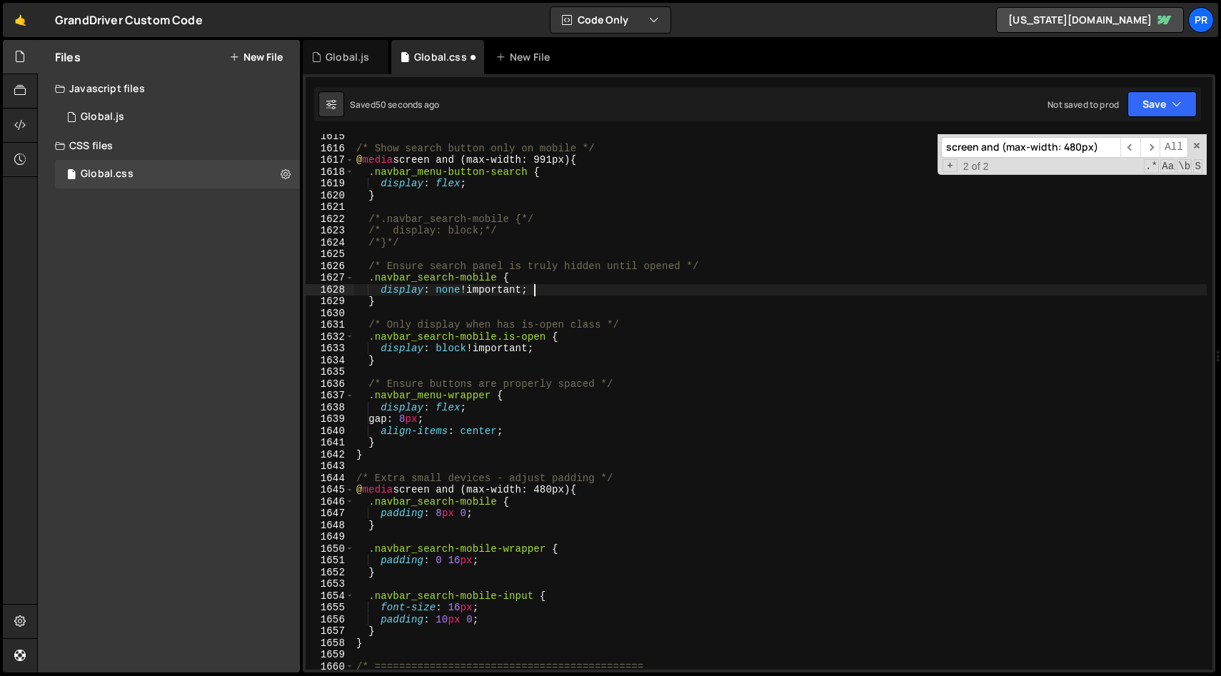
click at [460, 558] on div "/* Show search button only on mobile */ @ media screen and (max-width: 991px) {…" at bounding box center [780, 410] width 853 height 559
click at [449, 622] on div "/* Show search button only on mobile */ @ media screen and (max-width: 991px) {…" at bounding box center [780, 410] width 853 height 559
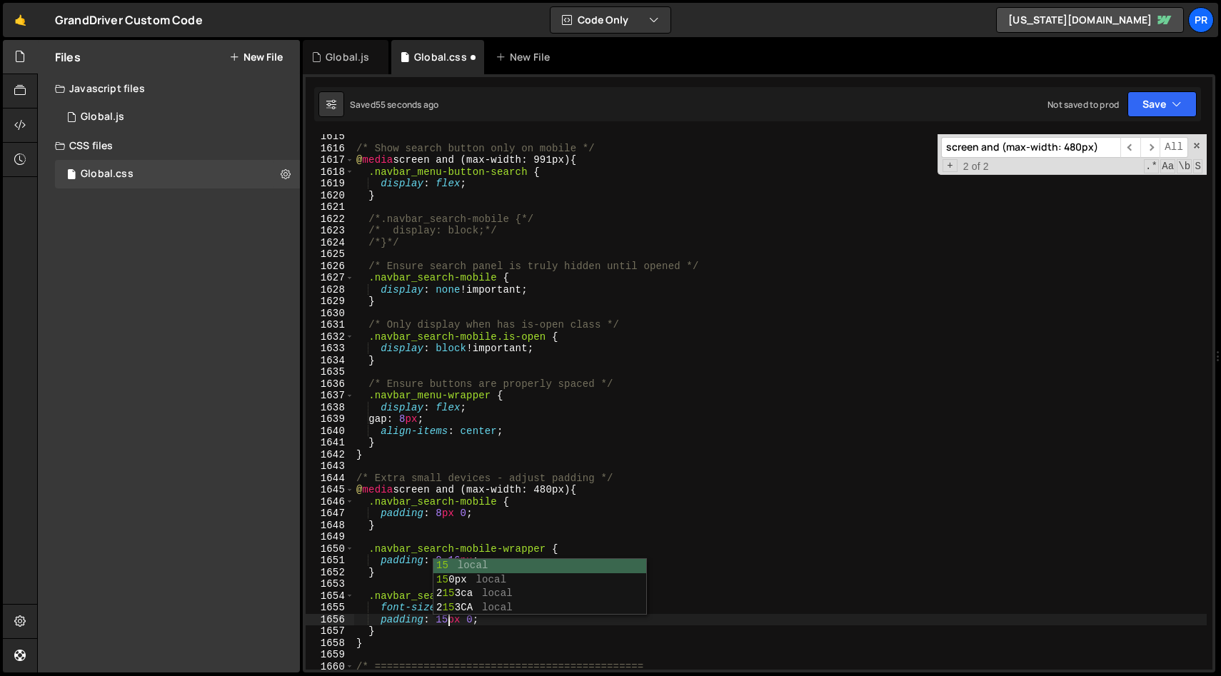
scroll to position [0, 6]
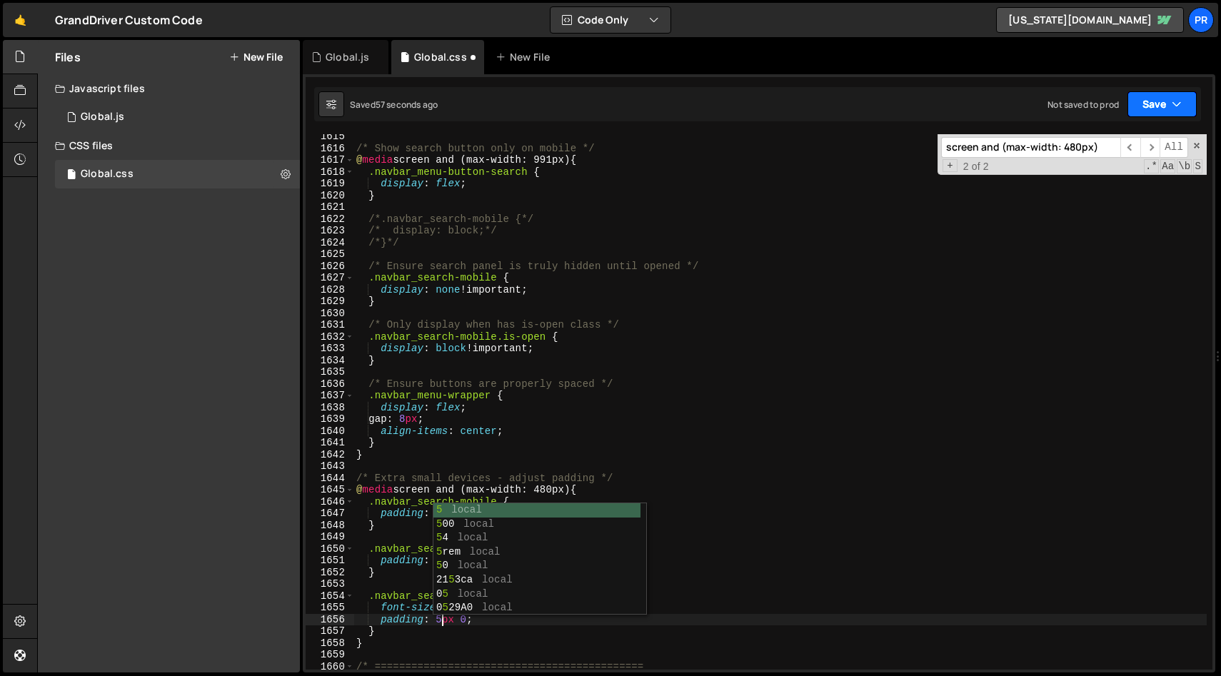
click at [1178, 108] on icon "button" at bounding box center [1177, 104] width 10 height 14
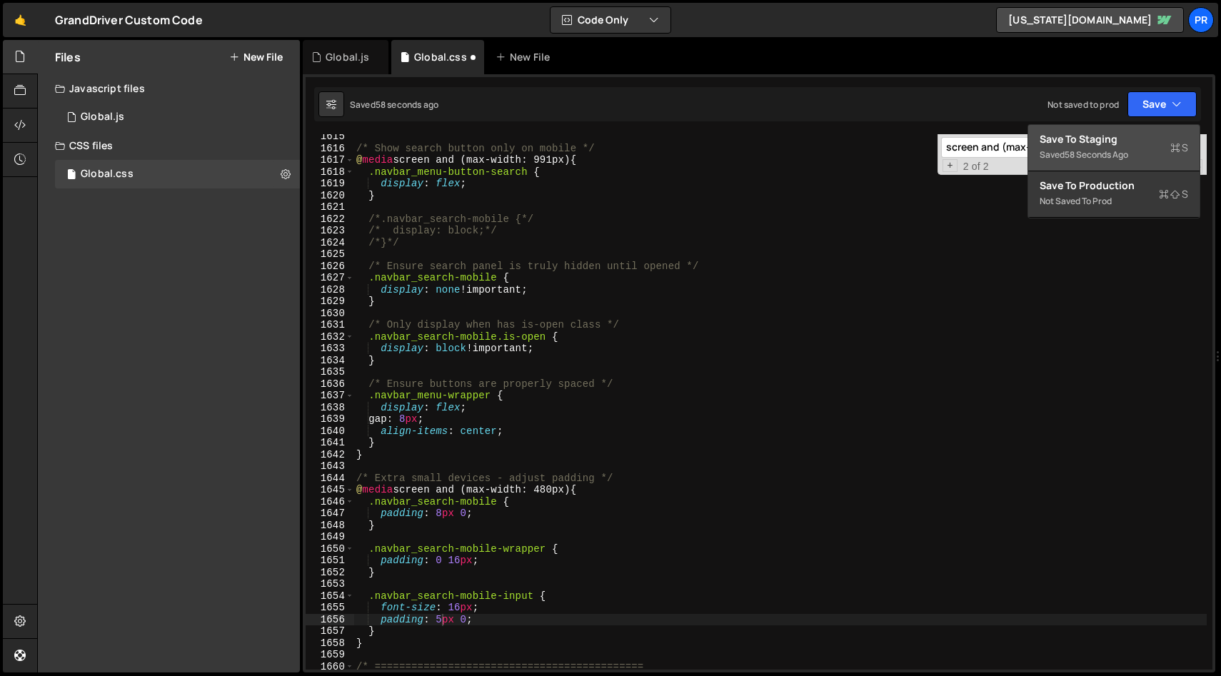
click at [1124, 136] on div "Save to Staging S" at bounding box center [1114, 139] width 149 height 14
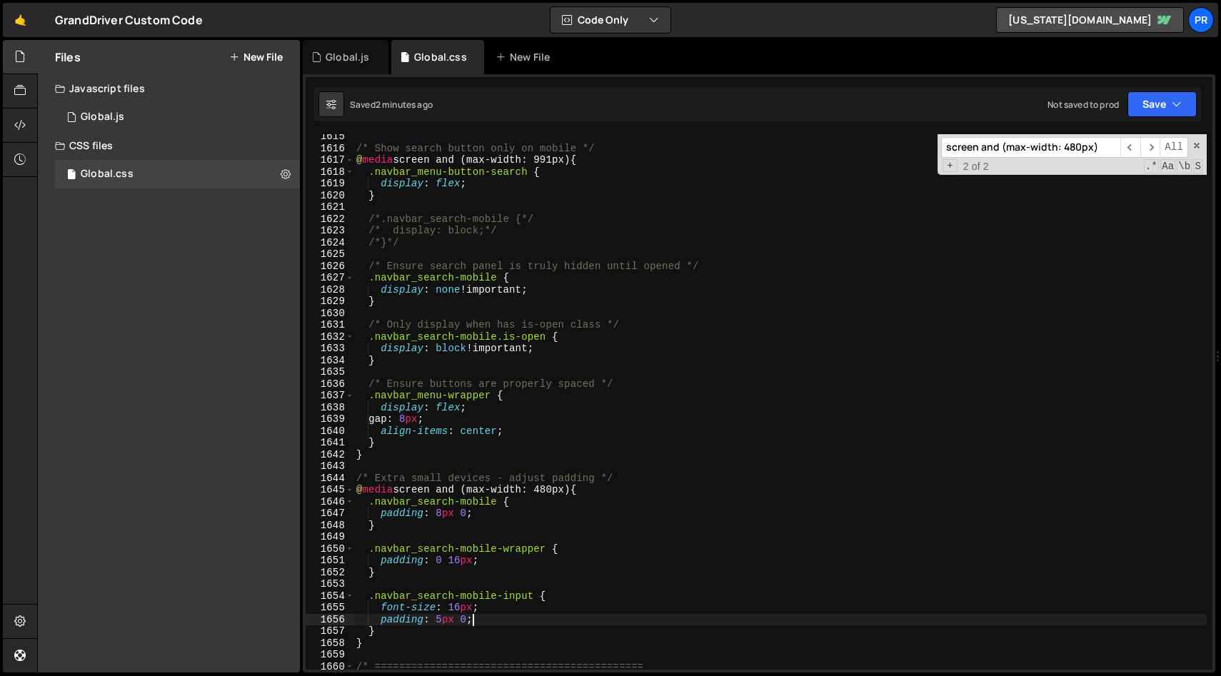
click at [501, 625] on div "/* Show search button only on mobile */ @ media screen and (max-width: 991px) {…" at bounding box center [780, 410] width 853 height 559
click at [498, 623] on div "/* Show search button only on mobile */ @ media screen and (max-width: 991px) {…" at bounding box center [780, 410] width 853 height 559
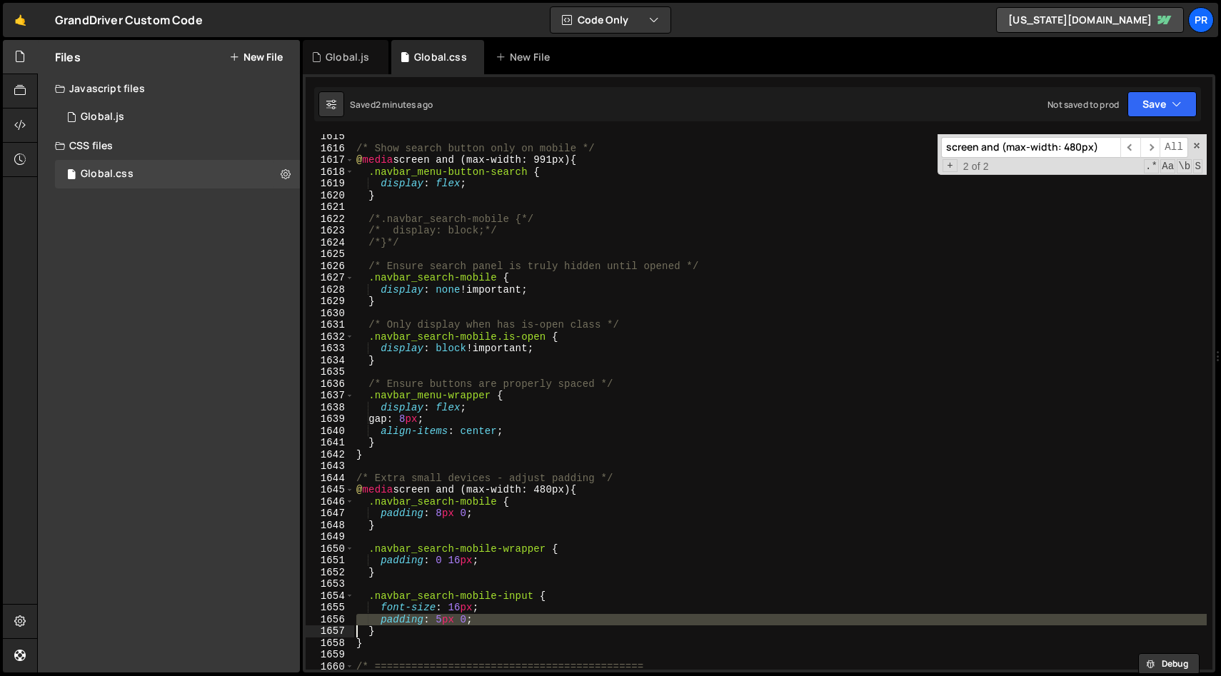
click at [498, 623] on div "/* Show search button only on mobile */ @ media screen and (max-width: 991px) {…" at bounding box center [780, 410] width 853 height 559
type textarea "padding: 5px 0; }"
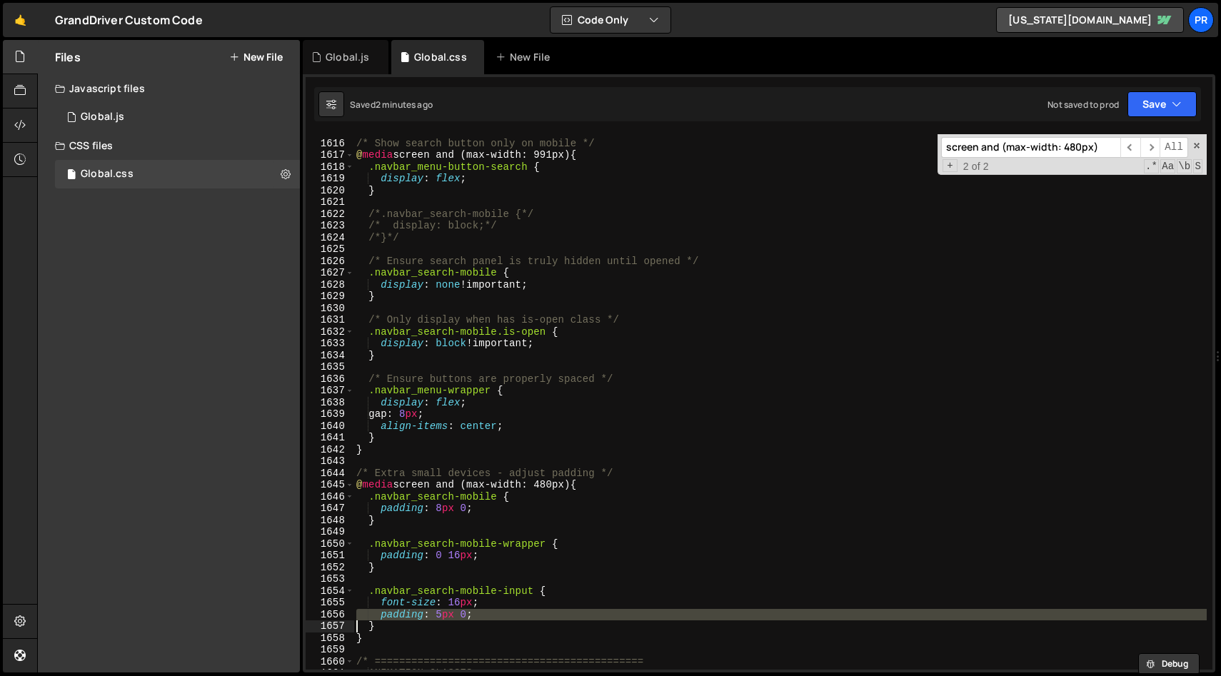
scroll to position [19054, 0]
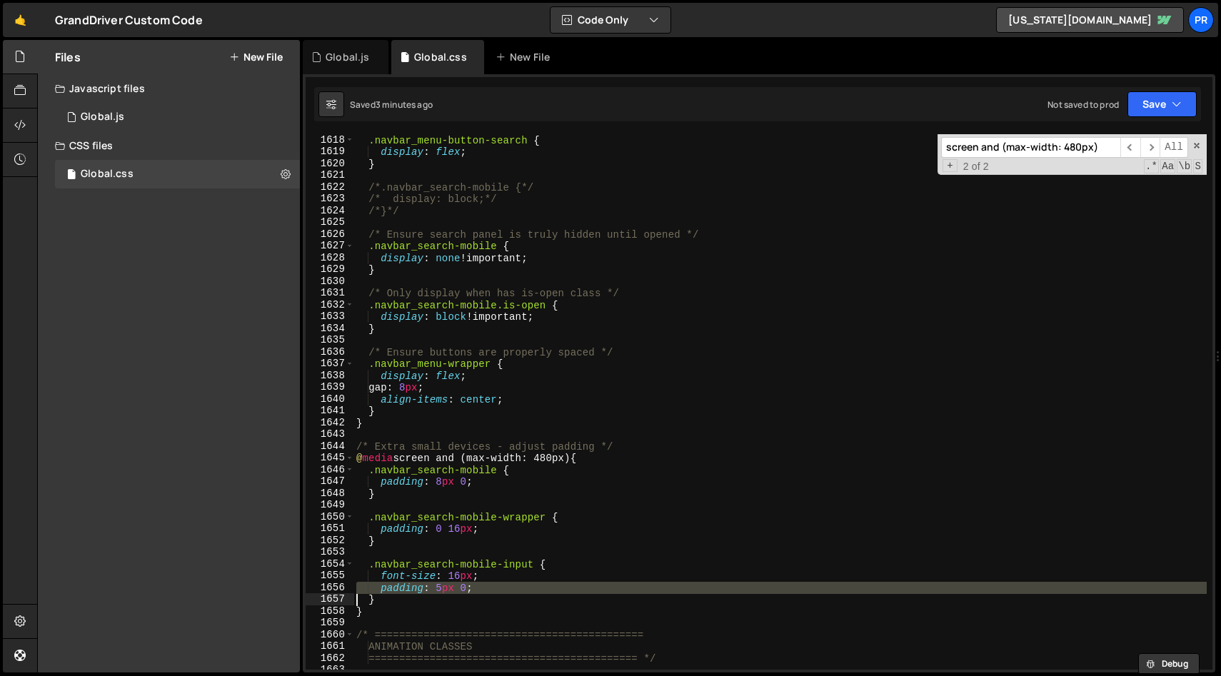
click at [1002, 140] on input "screen and (max-width: 480px)" at bounding box center [1030, 147] width 179 height 21
paste input ".navbar_search-mobile-form"
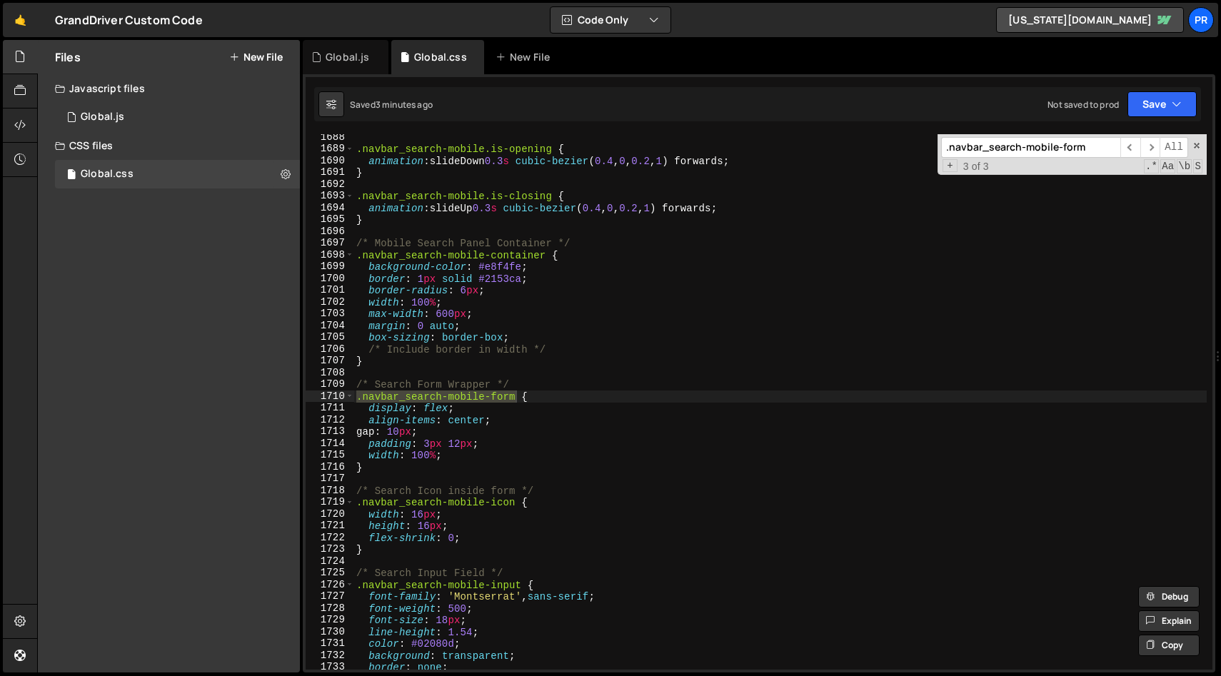
type input ".navbar_search-mobile-form"
click at [433, 444] on div ".navbar_search-mobile.is-opening { animation : slideDown 0.3 s cubic-bezier ( 0…" at bounding box center [780, 410] width 853 height 559
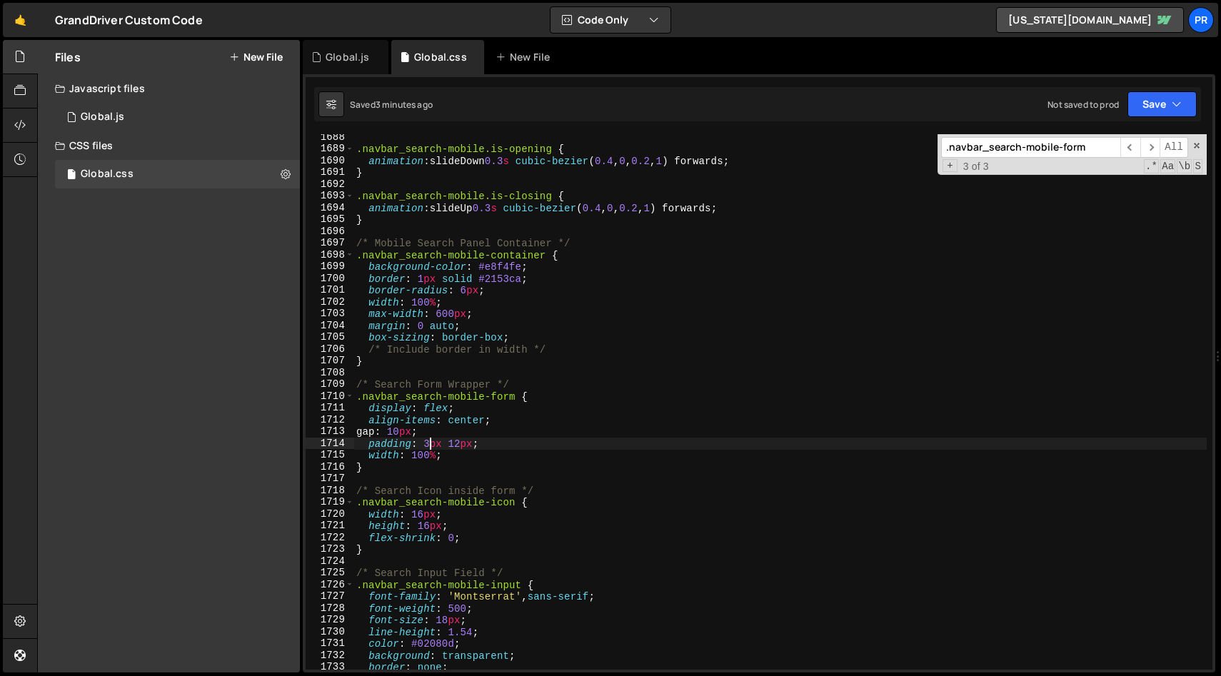
drag, startPoint x: 426, startPoint y: 446, endPoint x: 444, endPoint y: 443, distance: 17.4
click at [426, 446] on div ".navbar_search-mobile.is-opening { animation : slideDown 0.3 s cubic-bezier ( 0…" at bounding box center [780, 410] width 853 height 559
click at [691, 404] on div ".navbar_search-mobile.is-opening { animation : slideDown 0.3 s cubic-bezier ( 0…" at bounding box center [780, 410] width 853 height 559
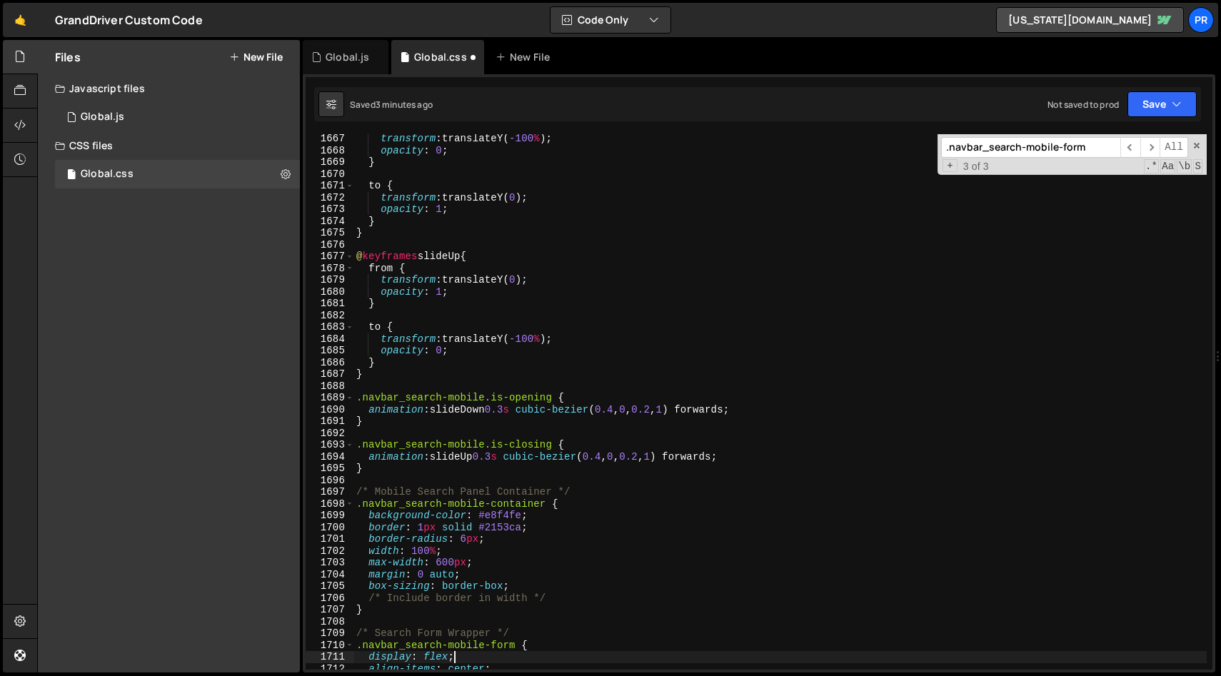
scroll to position [19501, 0]
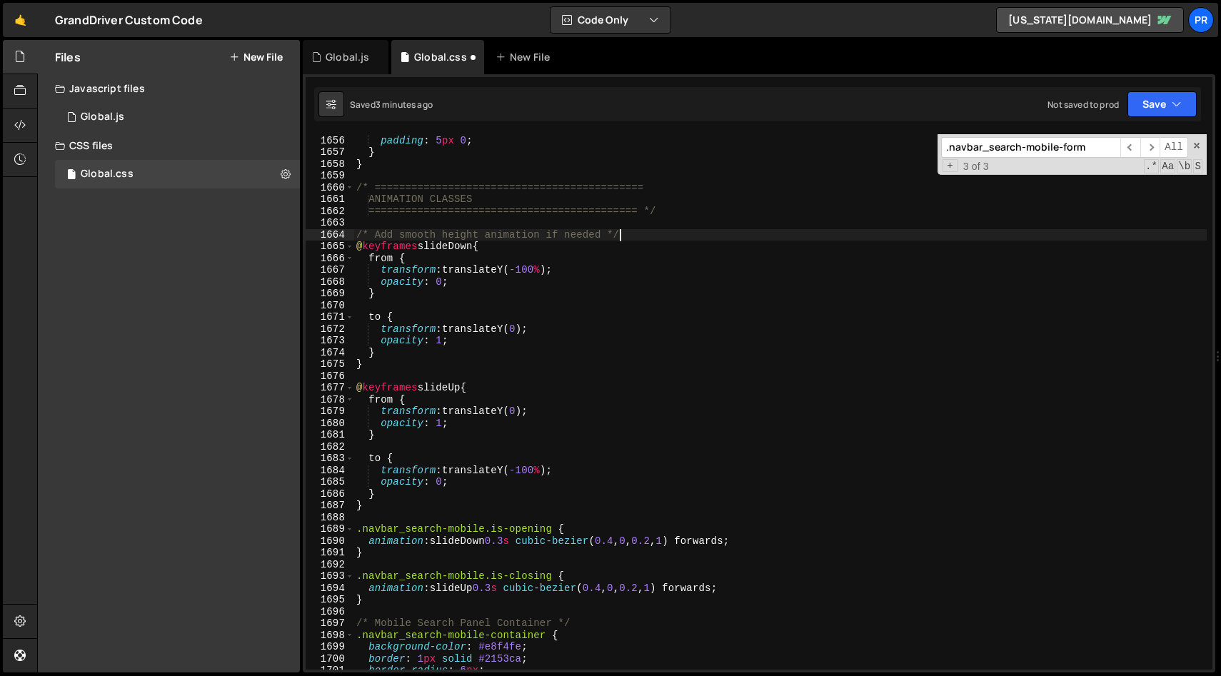
click at [656, 234] on div "font-size : 16 px ; padding : 5 px 0 ; } } /* =================================…" at bounding box center [780, 402] width 853 height 559
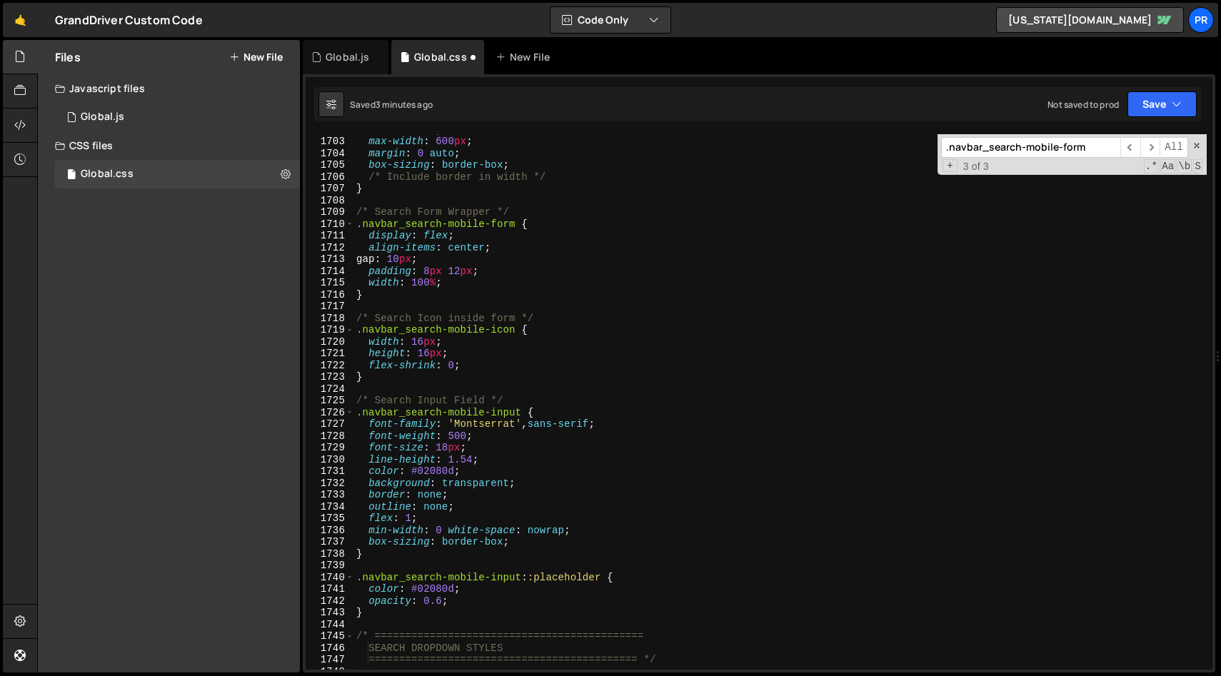
scroll to position [20061, 0]
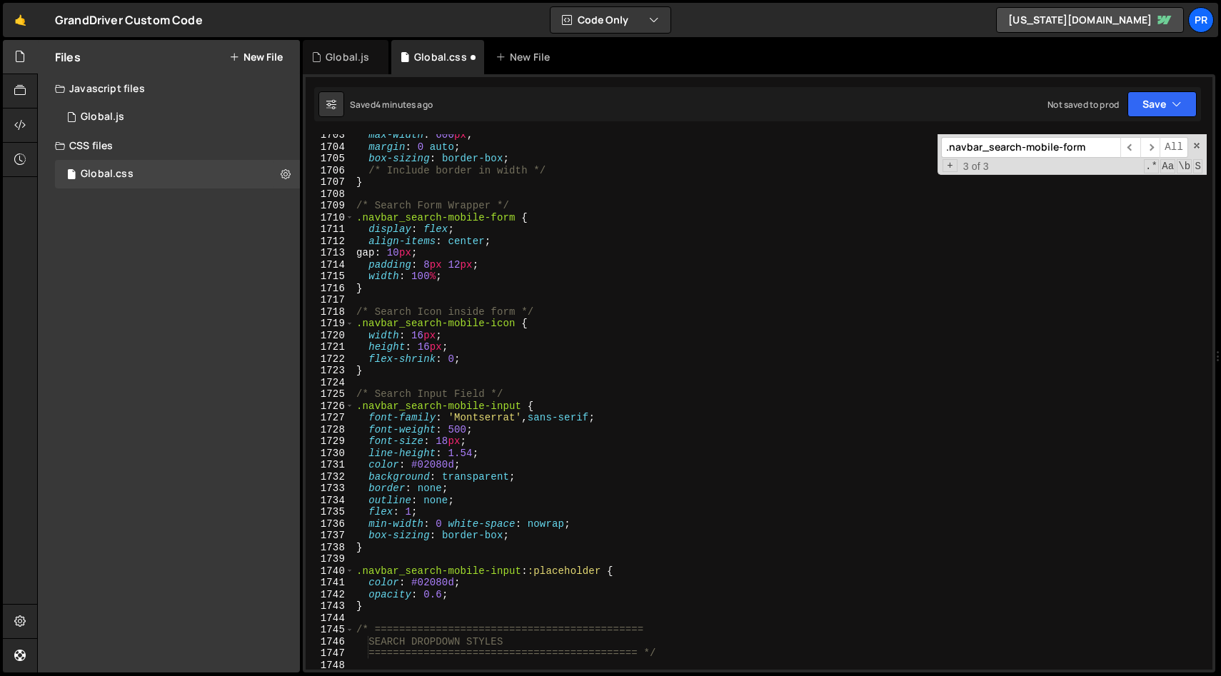
type textarea "/* Add smooth height animation if needed */"
click at [1019, 141] on input ".navbar_search-mobile-form" at bounding box center [1030, 147] width 179 height 21
paste input "input"
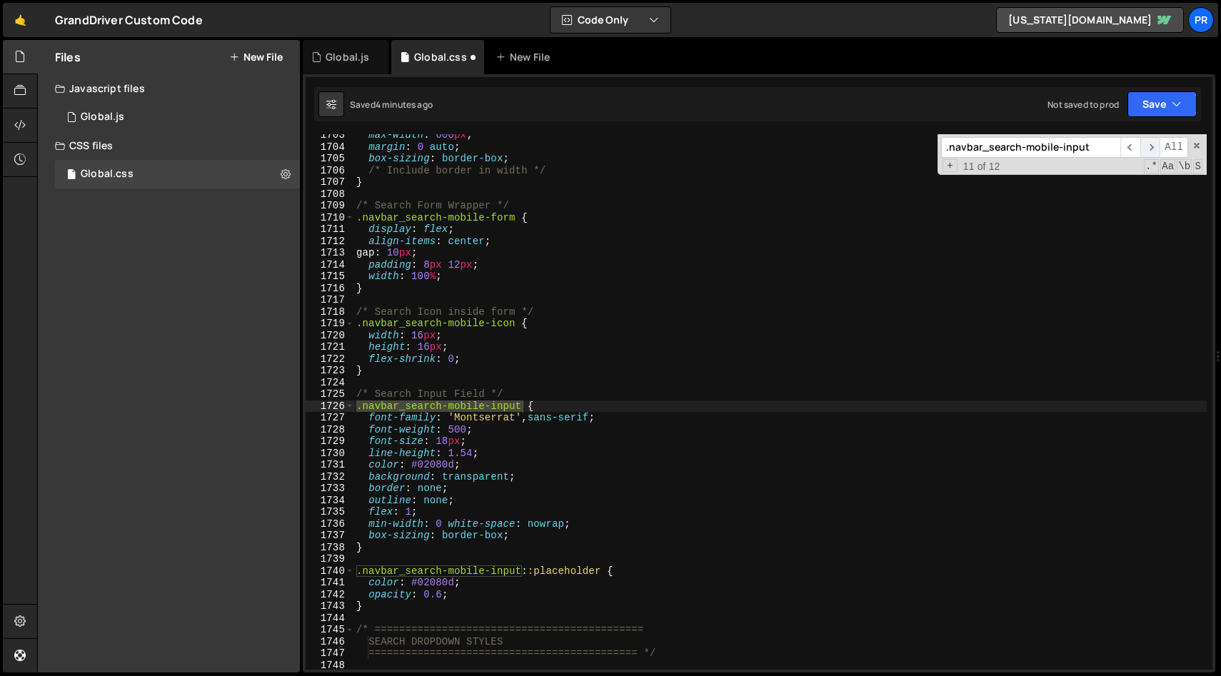
click at [1151, 146] on span "​" at bounding box center [1151, 147] width 20 height 21
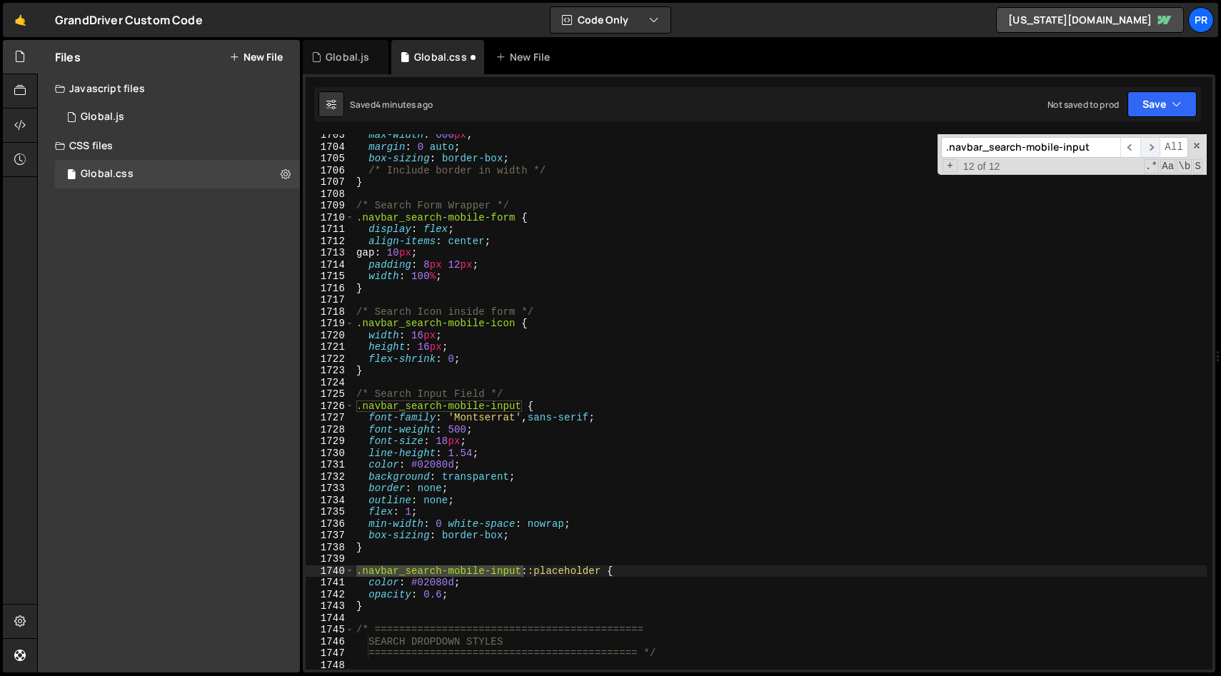
click at [1151, 146] on span "​" at bounding box center [1151, 147] width 20 height 21
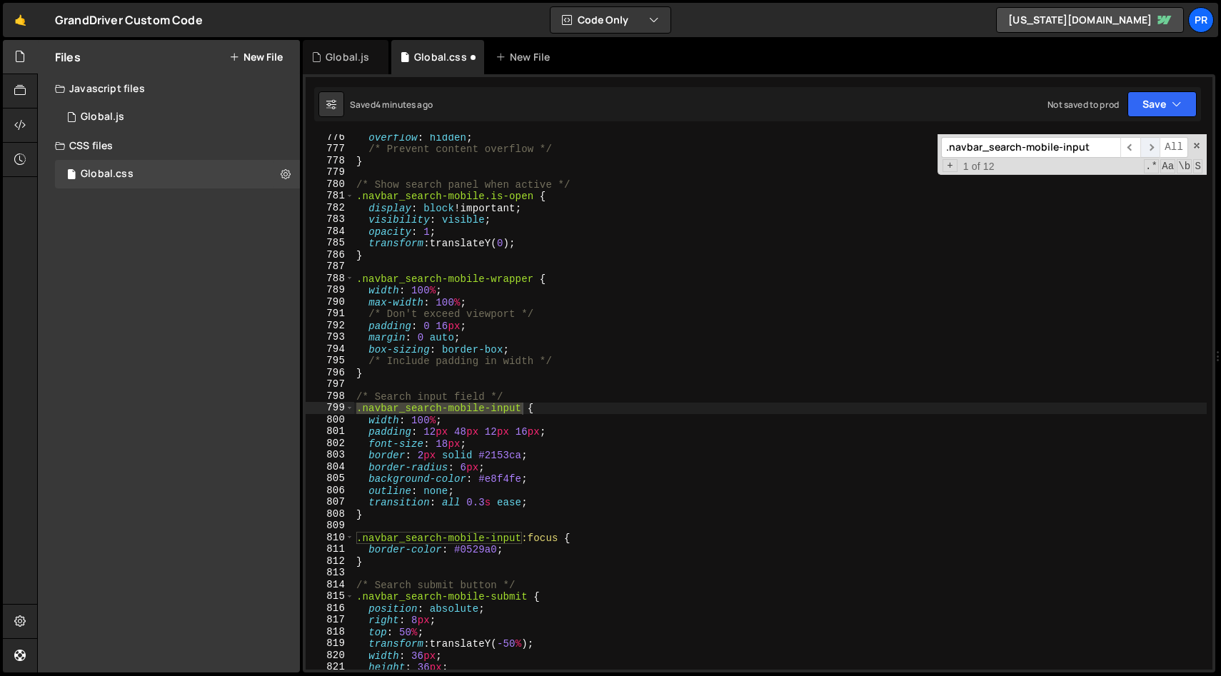
click at [1151, 146] on span "​" at bounding box center [1151, 147] width 20 height 21
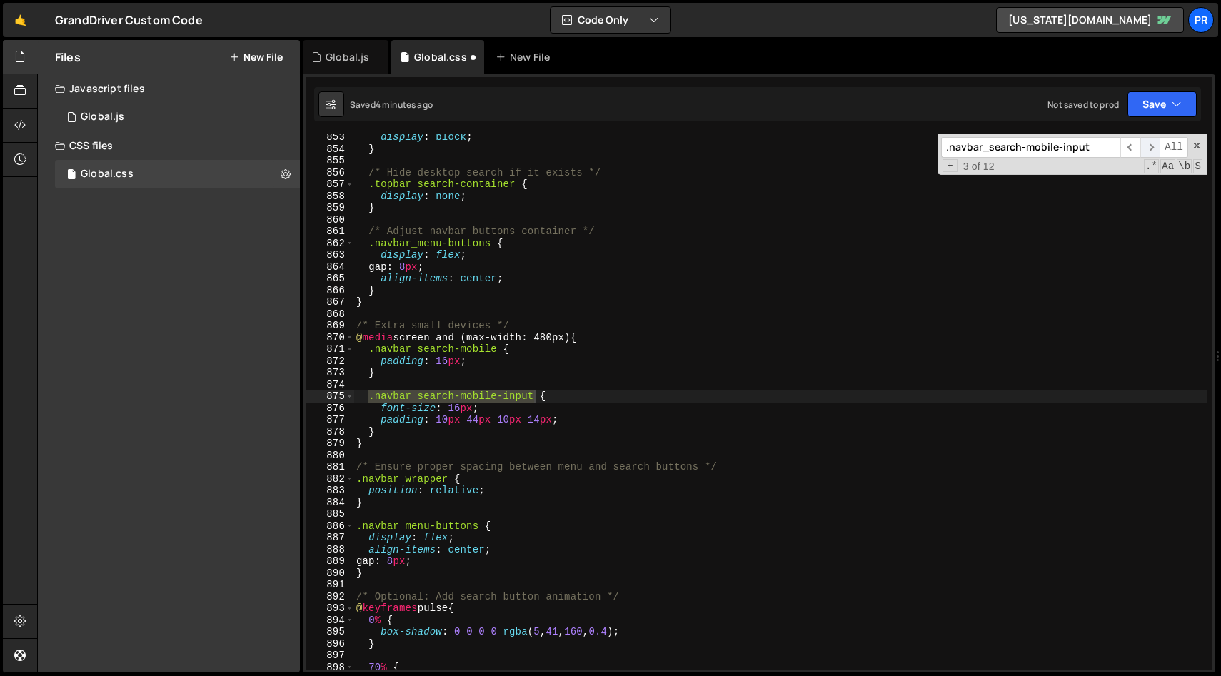
click at [1151, 146] on span "​" at bounding box center [1151, 147] width 20 height 21
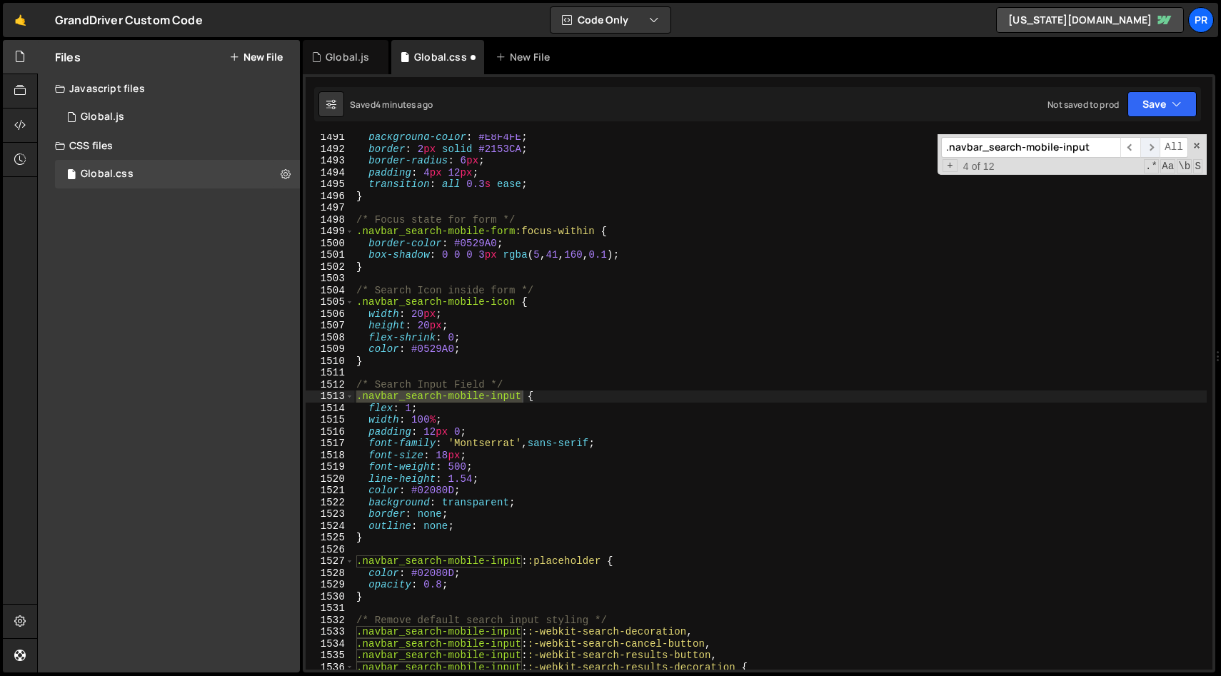
scroll to position [17561, 0]
click at [1088, 163] on div "+ 4 of 12 .* Aa \b S" at bounding box center [1071, 167] width 261 height 12
click at [1086, 154] on input ".navbar_search-mobile-input" at bounding box center [1030, 147] width 179 height 21
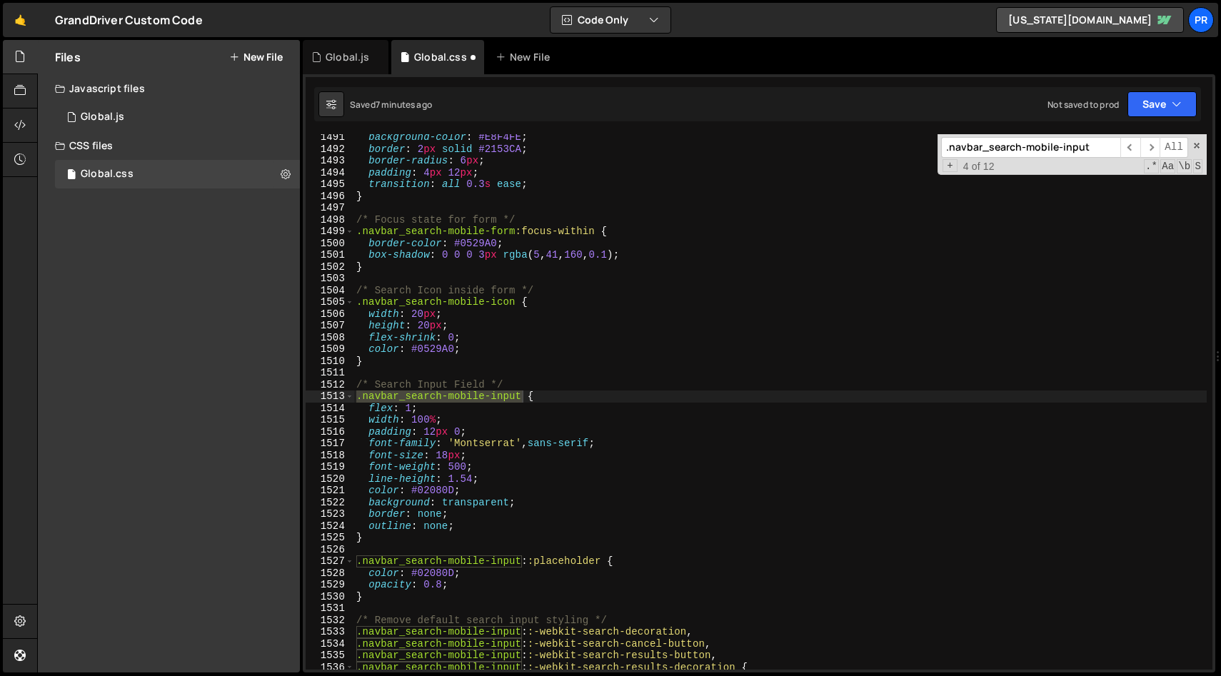
click at [1086, 154] on input ".navbar_search-mobile-input" at bounding box center [1030, 147] width 179 height 21
paste input "5px 0"
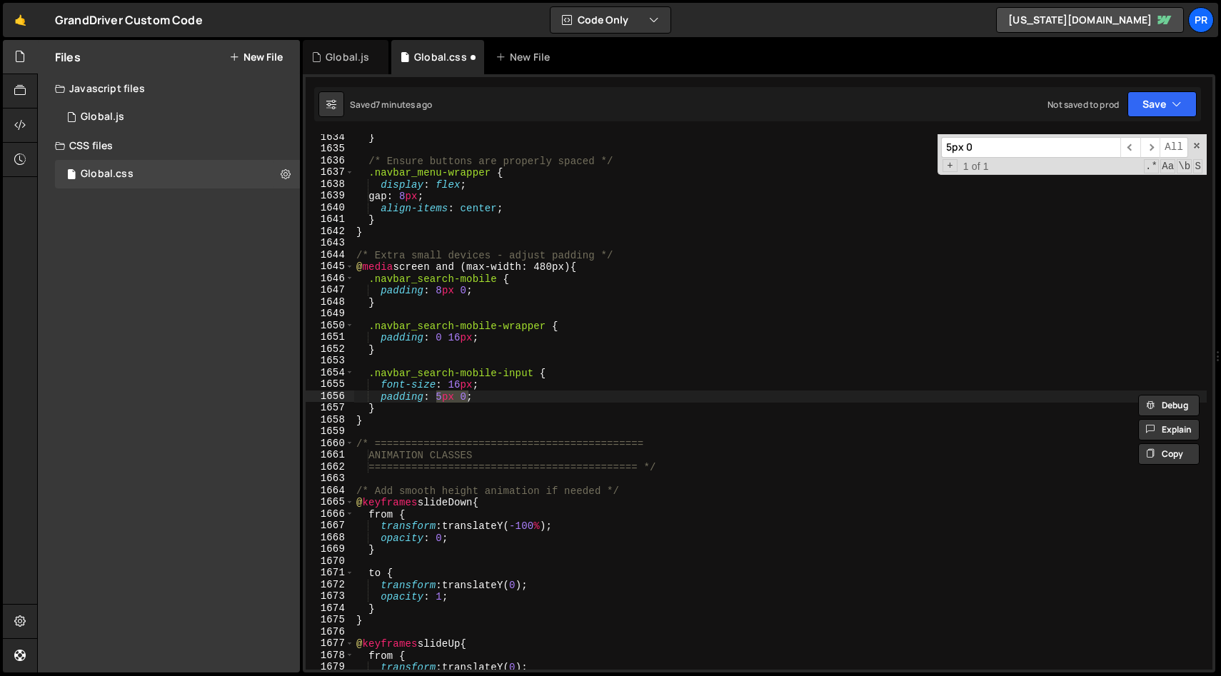
type input "5px 0"
click at [510, 394] on div "} /* Ensure buttons are properly spaced */ .navbar_menu-wrapper { display : fle…" at bounding box center [780, 410] width 853 height 559
click at [455, 396] on div "} /* Ensure buttons are properly spaced */ .navbar_menu-wrapper { display : fle…" at bounding box center [780, 410] width 853 height 559
drag, startPoint x: 463, startPoint y: 399, endPoint x: 434, endPoint y: 395, distance: 28.8
click at [434, 395] on div "} /* Ensure buttons are properly spaced */ .navbar_menu-wrapper { display : fle…" at bounding box center [780, 410] width 853 height 559
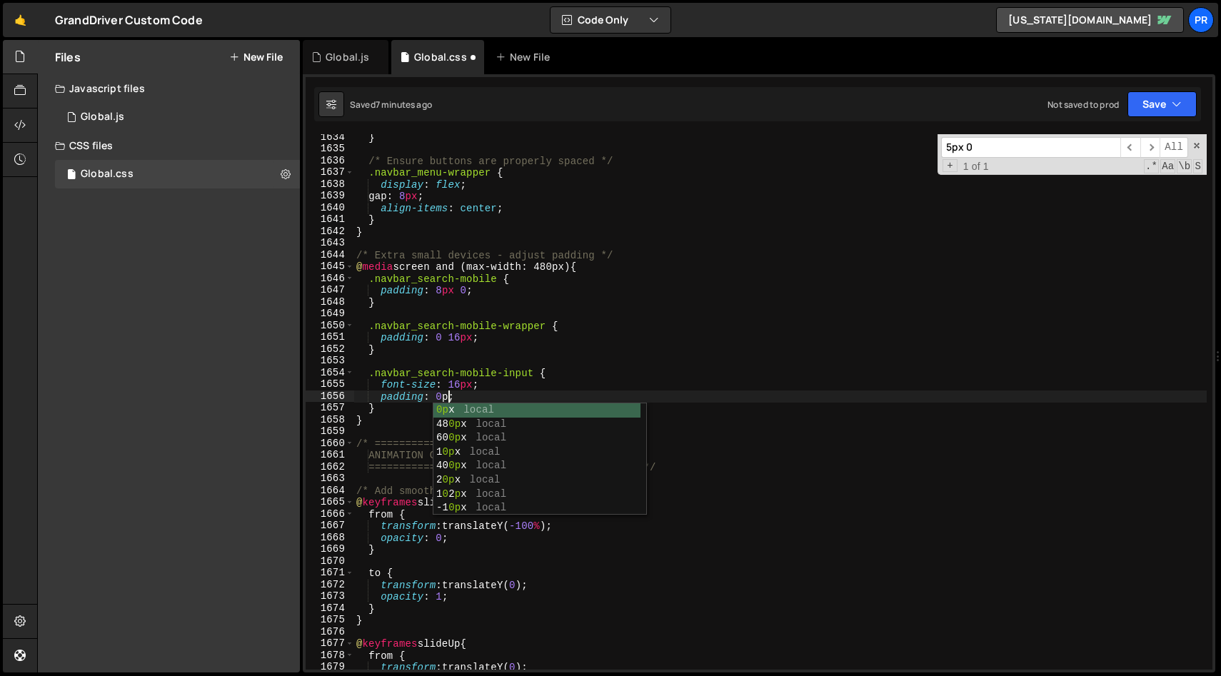
type textarea "padding: 0px;"
click at [583, 359] on div "} /* Ensure buttons are properly spaced */ .navbar_menu-wrapper { display : fle…" at bounding box center [780, 410] width 853 height 559
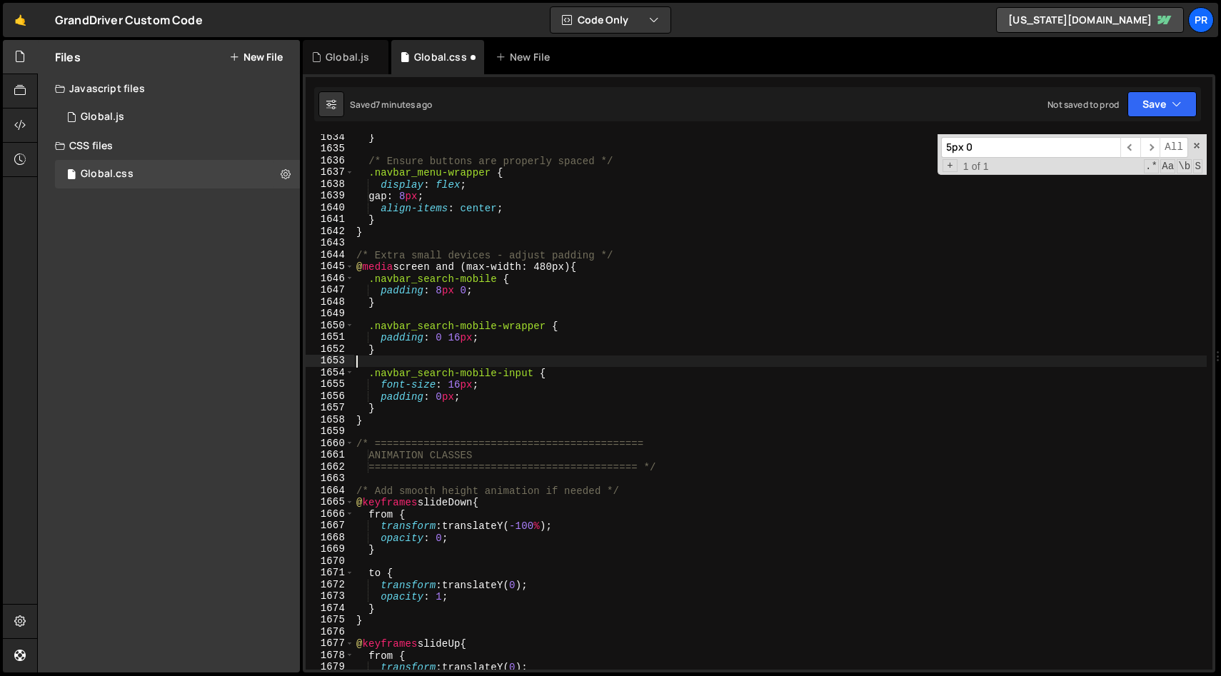
scroll to position [0, 0]
click at [1176, 106] on icon "button" at bounding box center [1177, 104] width 10 height 14
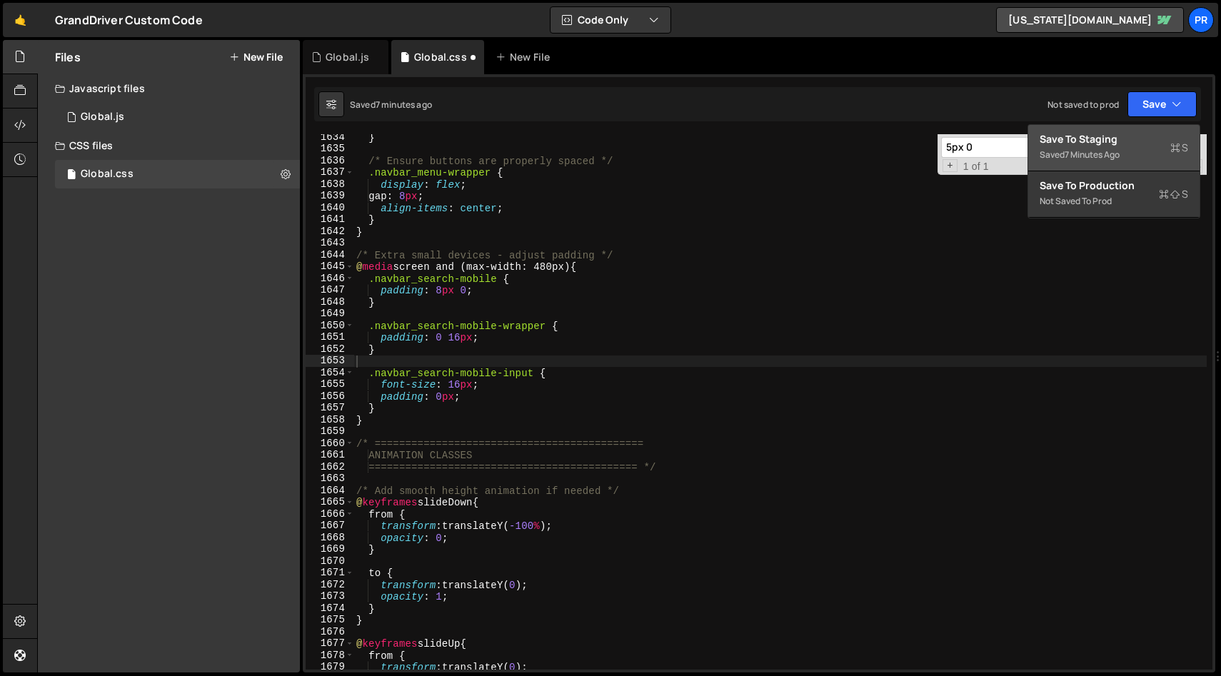
click at [1129, 158] on div "Saved 7 minutes ago" at bounding box center [1114, 154] width 149 height 17
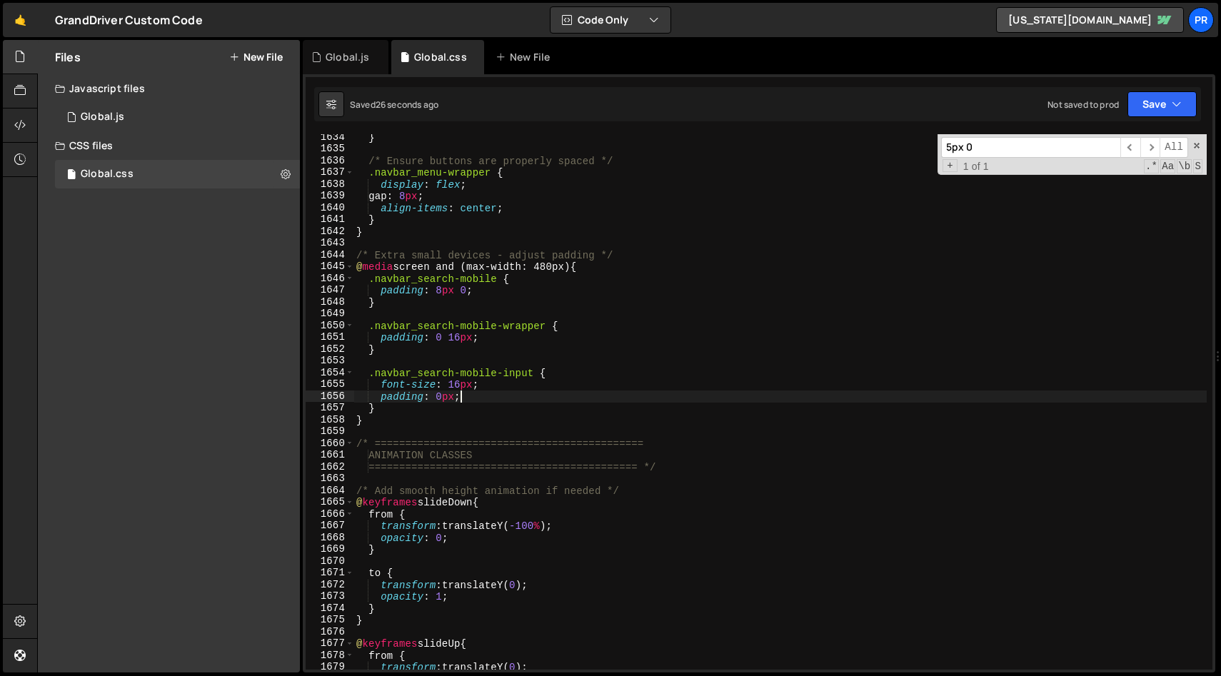
click at [530, 391] on div "} /* Ensure buttons are properly spaced */ .navbar_menu-wrapper { display : fle…" at bounding box center [780, 410] width 853 height 559
click at [490, 399] on div "} /* Ensure buttons are properly spaced */ .navbar_menu-wrapper { display : fle…" at bounding box center [780, 410] width 853 height 559
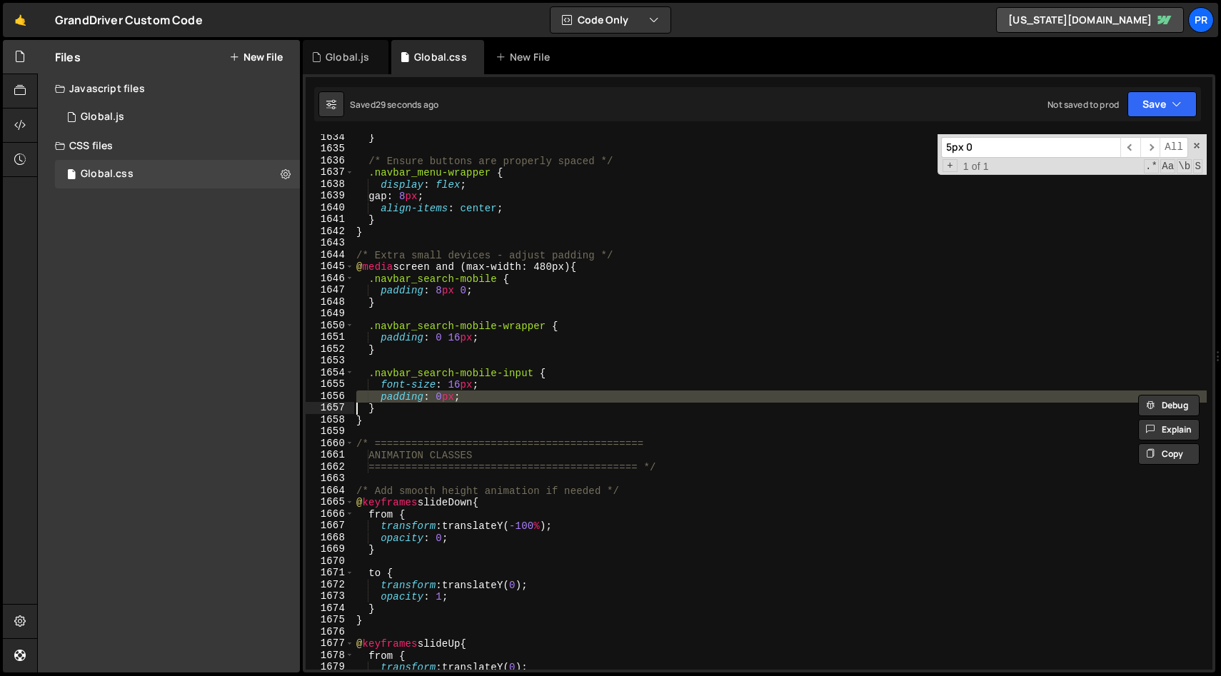
click at [490, 399] on div "} /* Ensure buttons are properly spaced */ .navbar_menu-wrapper { display : fle…" at bounding box center [780, 410] width 853 height 559
click at [550, 407] on div "} /* Ensure buttons are properly spaced */ .navbar_menu-wrapper { display : fle…" at bounding box center [780, 410] width 853 height 559
type textarea "}"
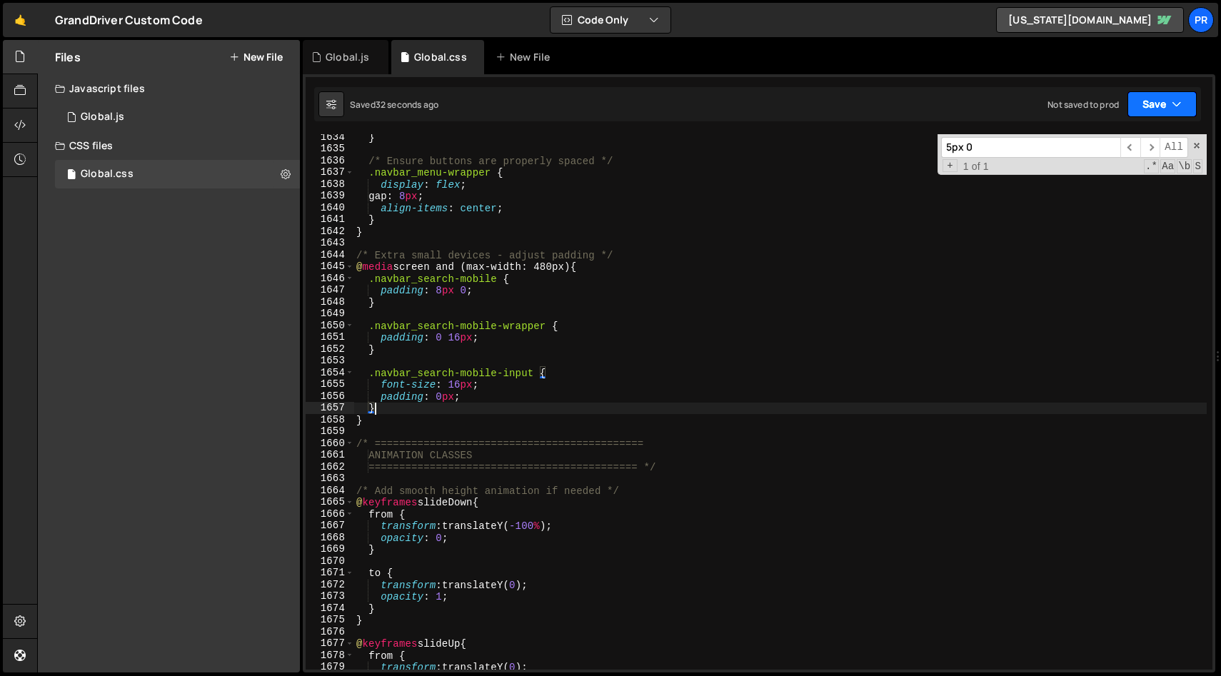
click at [1192, 105] on button "Save" at bounding box center [1162, 104] width 69 height 26
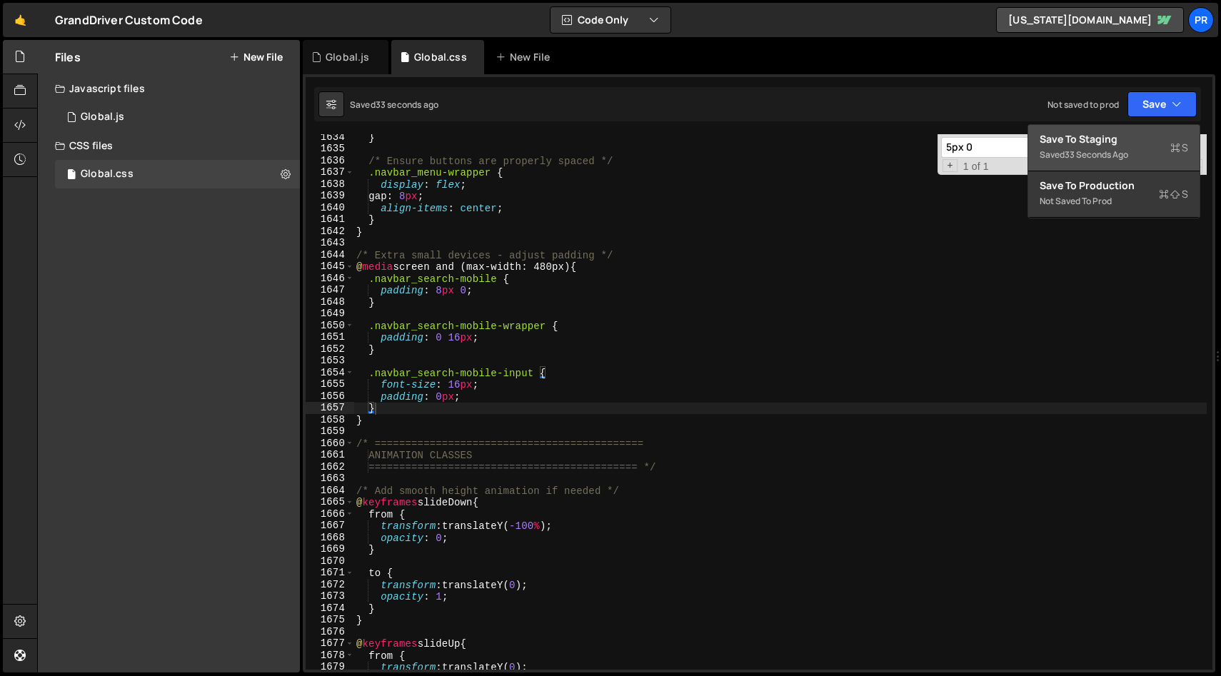
click at [1128, 149] on div "33 seconds ago" at bounding box center [1097, 155] width 64 height 12
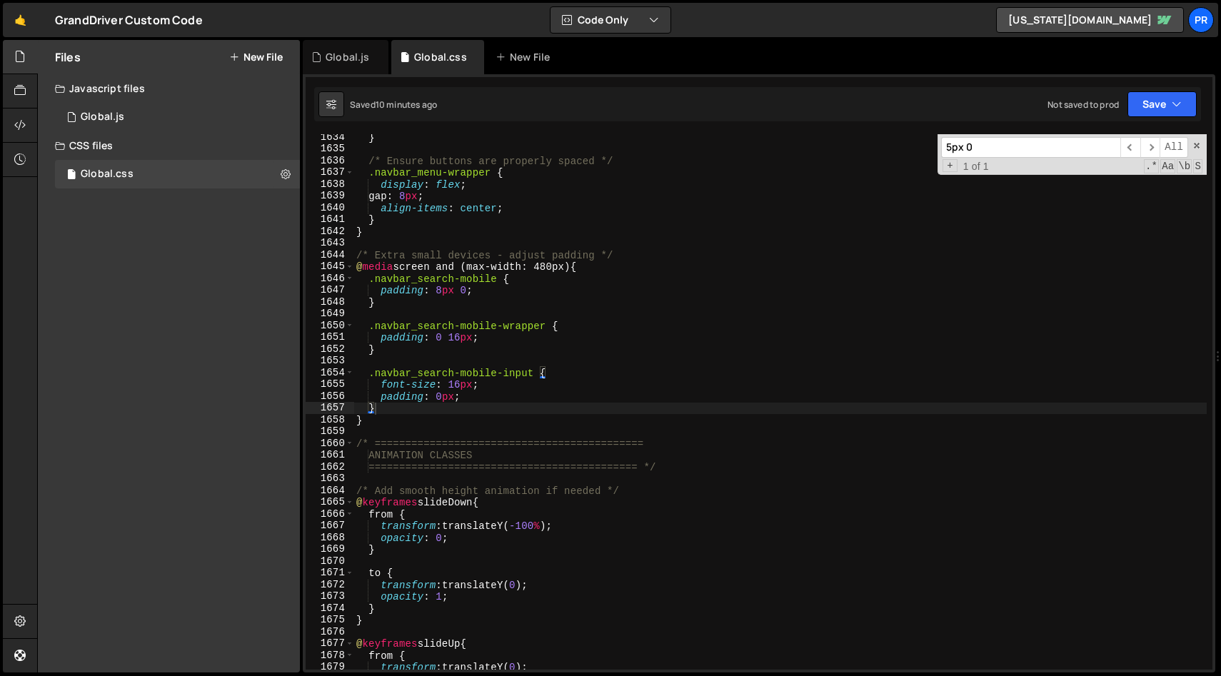
click at [1024, 149] on input "5px 0" at bounding box center [1030, 147] width 179 height 21
paste input "navbar_search-mobile is-open"
click at [1054, 148] on input "navbar_search-mobile is-open" at bounding box center [1030, 147] width 179 height 21
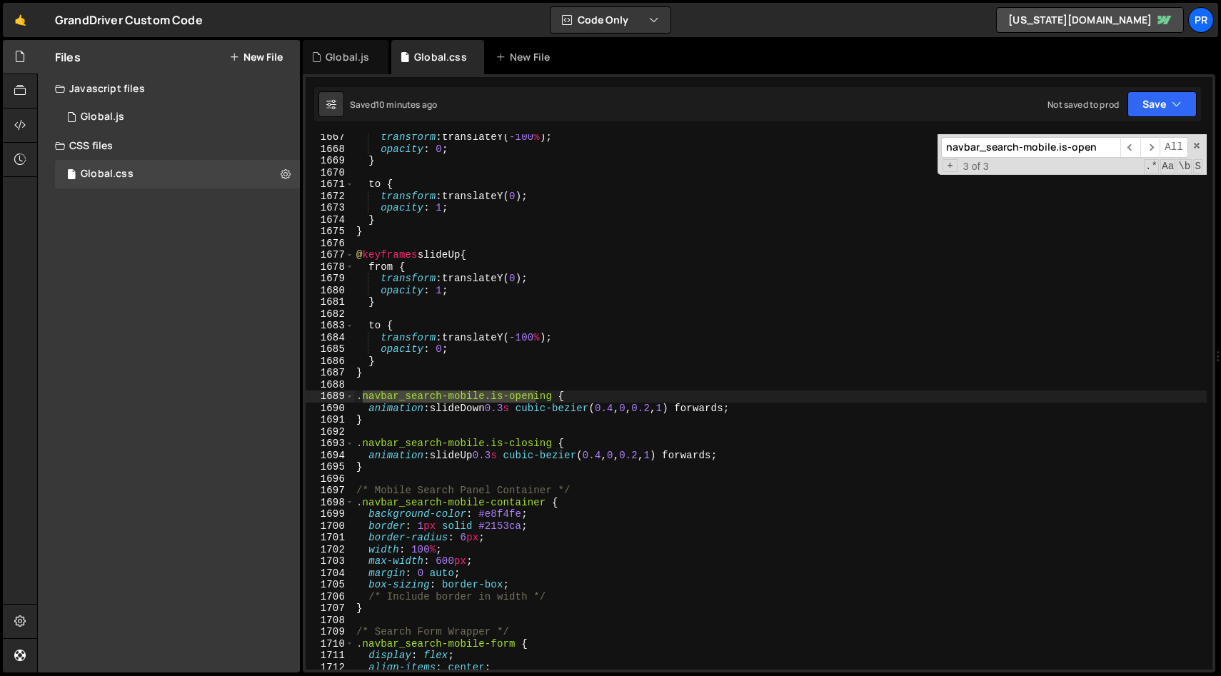
scroll to position [19635, 0]
type input "navbar_search-mobile.is-open"
click at [1156, 153] on span "​" at bounding box center [1151, 147] width 20 height 21
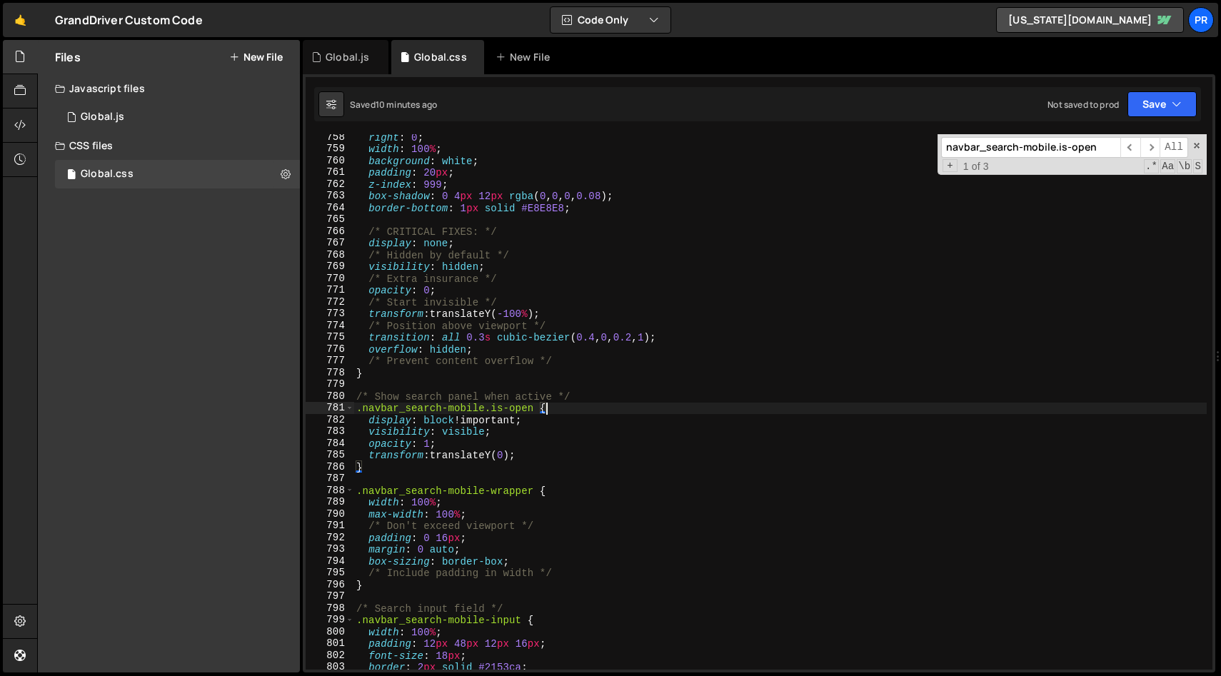
click at [586, 414] on div "right : 0 ; width : 100 % ; background : white ; padding : 20 px ; z-index : 99…" at bounding box center [780, 410] width 853 height 559
type textarea "display: block !important;"
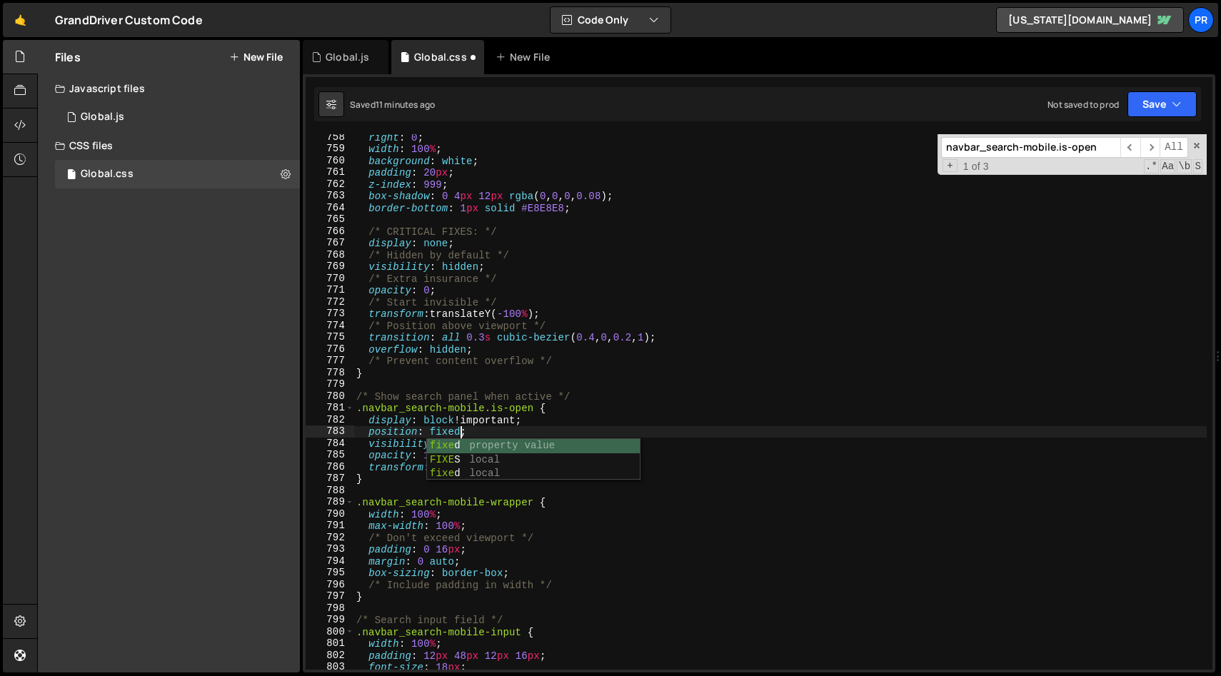
scroll to position [0, 6]
click at [843, 345] on div "right : 0 ; width : 100 % ; background : white ; padding : 20 px ; z-index : 99…" at bounding box center [780, 410] width 853 height 559
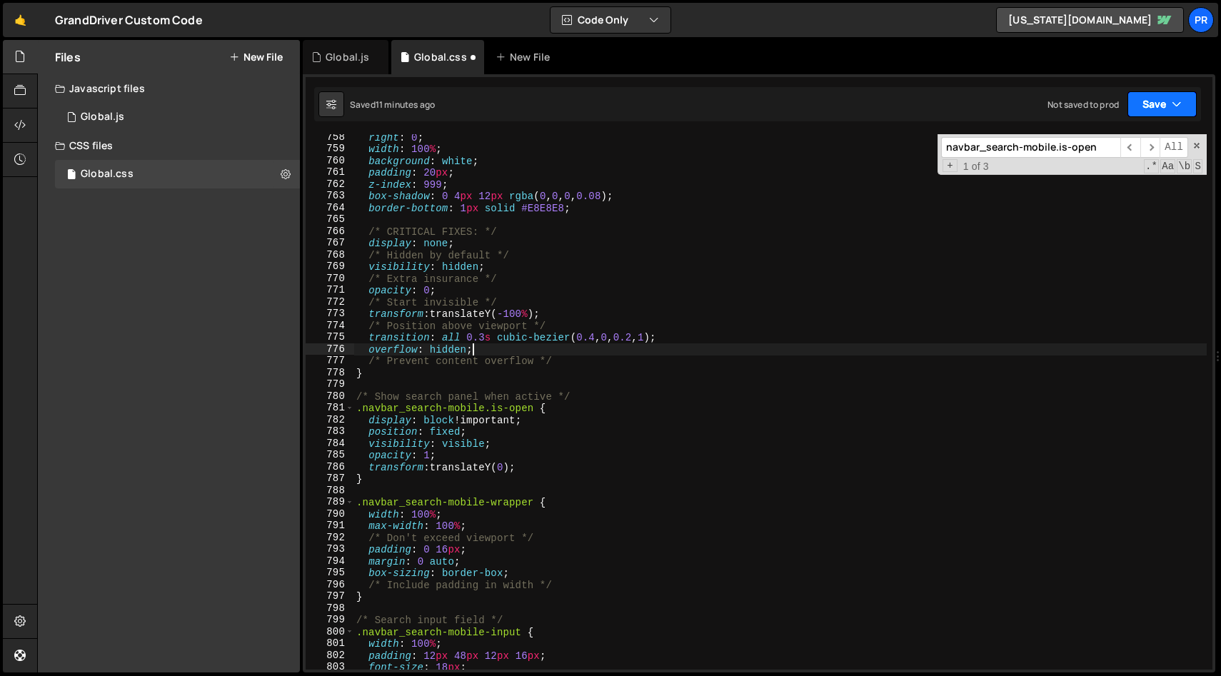
click at [1178, 108] on icon "button" at bounding box center [1177, 104] width 10 height 14
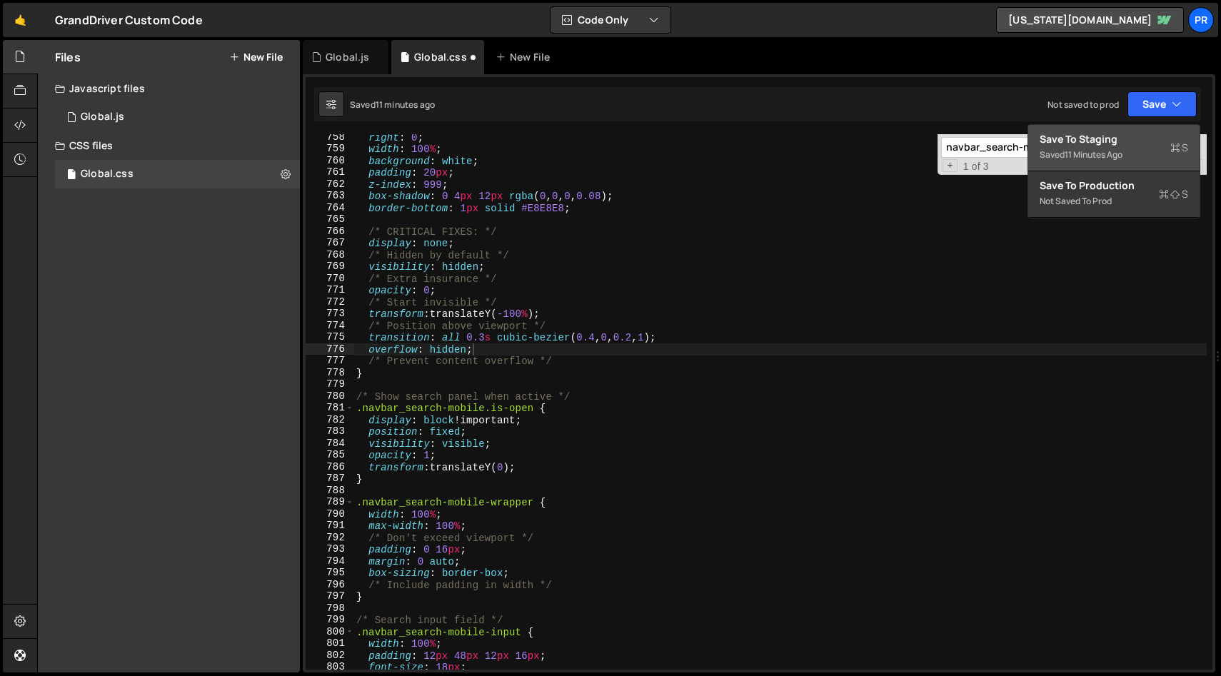
click at [1132, 147] on div "Saved 11 minutes ago" at bounding box center [1114, 154] width 149 height 17
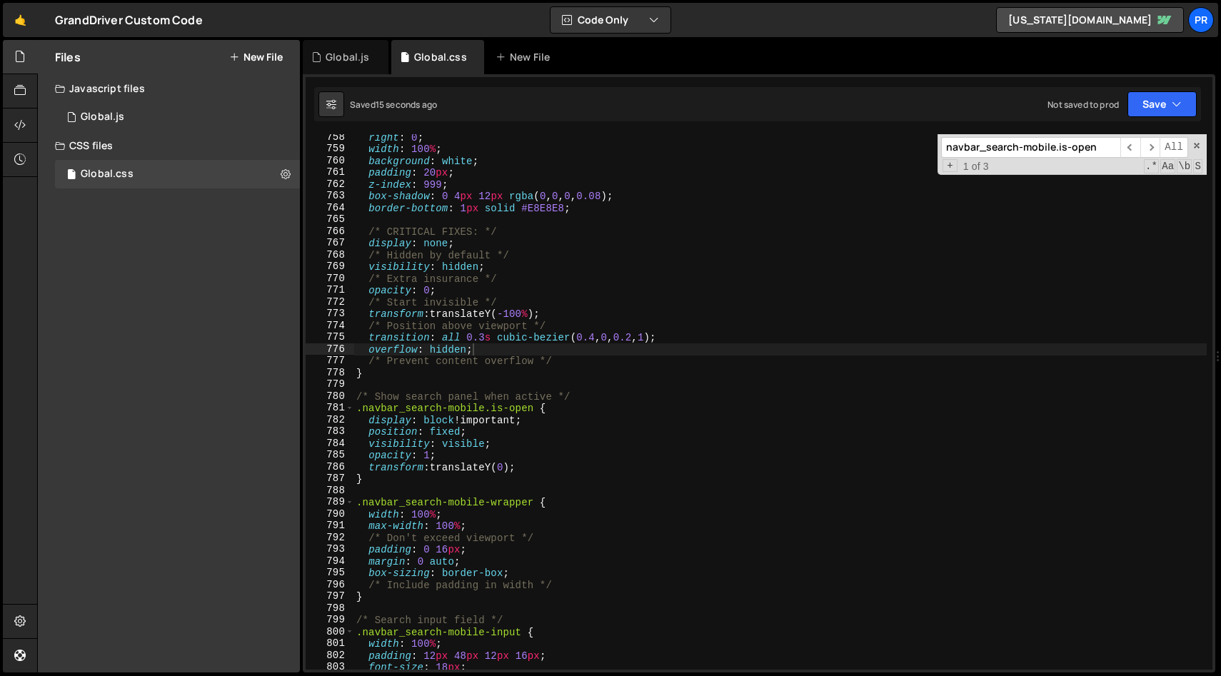
click at [443, 430] on div "right : 0 ; width : 100 % ; background : white ; padding : 20 px ; z-index : 99…" at bounding box center [780, 410] width 853 height 559
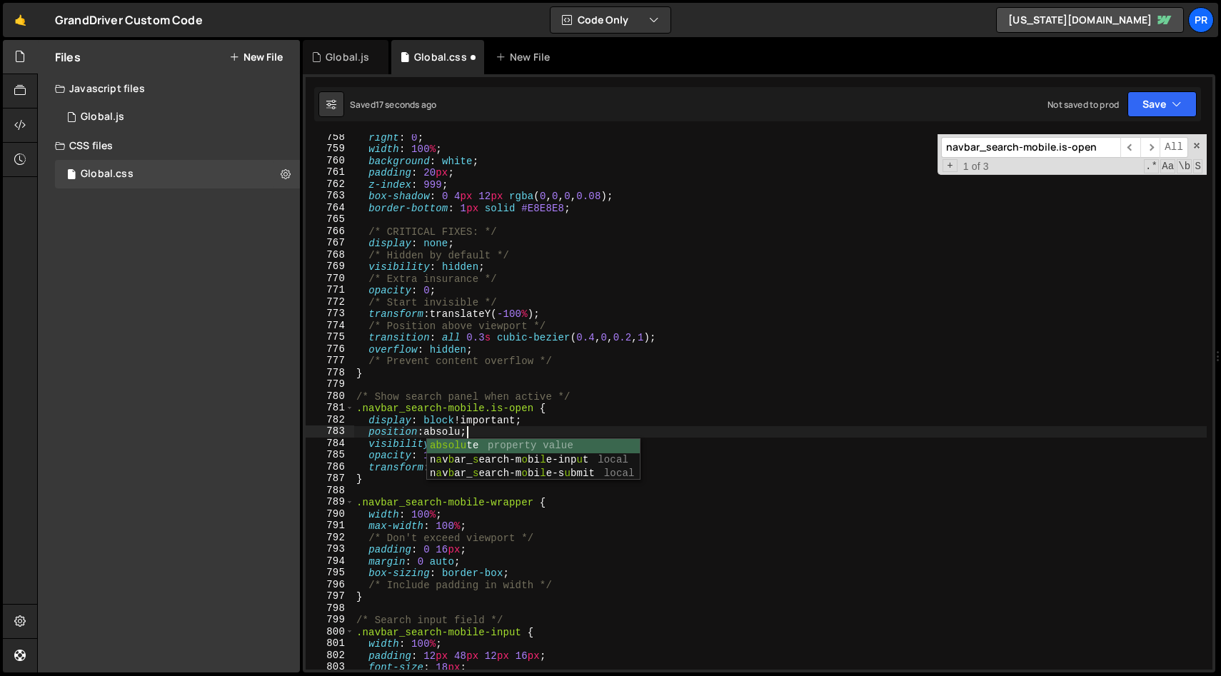
scroll to position [0, 8]
type textarea "position: absolute;"
click at [1188, 91] on button "Save" at bounding box center [1162, 104] width 69 height 26
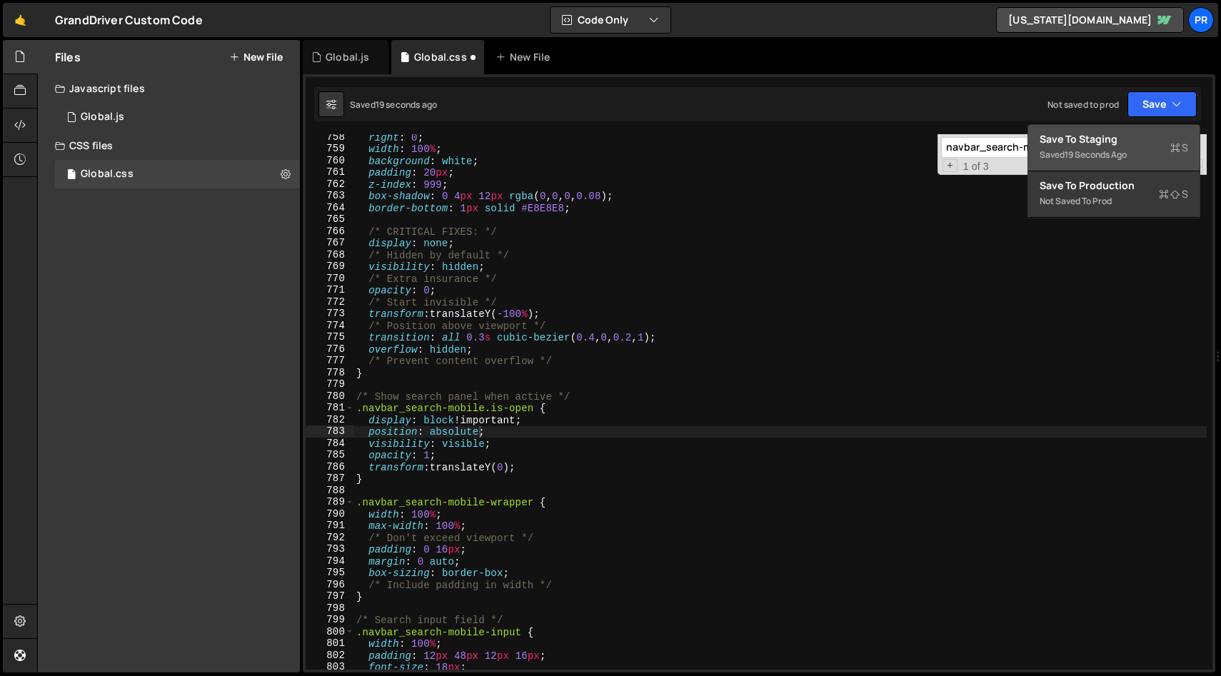
click at [1123, 146] on div "Saved 19 seconds ago" at bounding box center [1114, 154] width 149 height 17
